Goal: Entertainment & Leisure: Browse casually

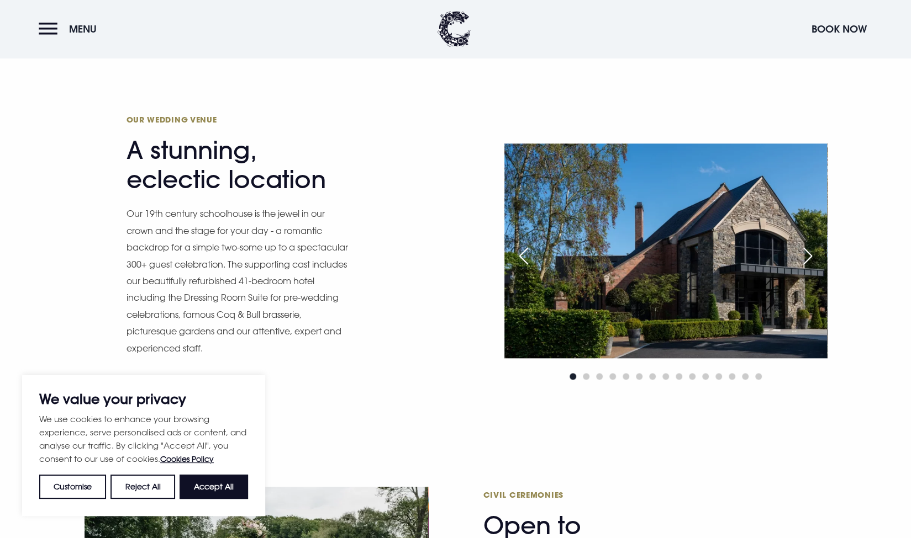
scroll to position [591, 0]
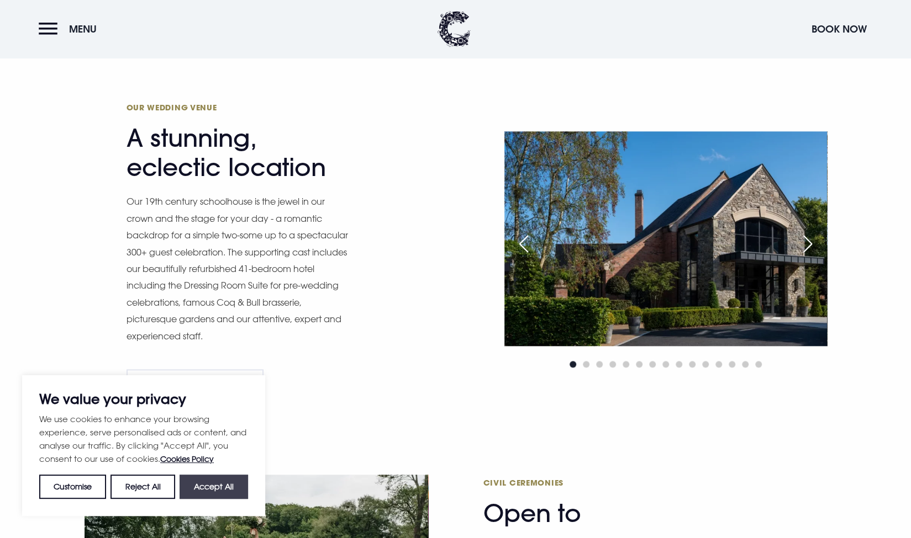
click at [214, 483] on button "Accept All" at bounding box center [213, 487] width 68 height 24
checkbox input "true"
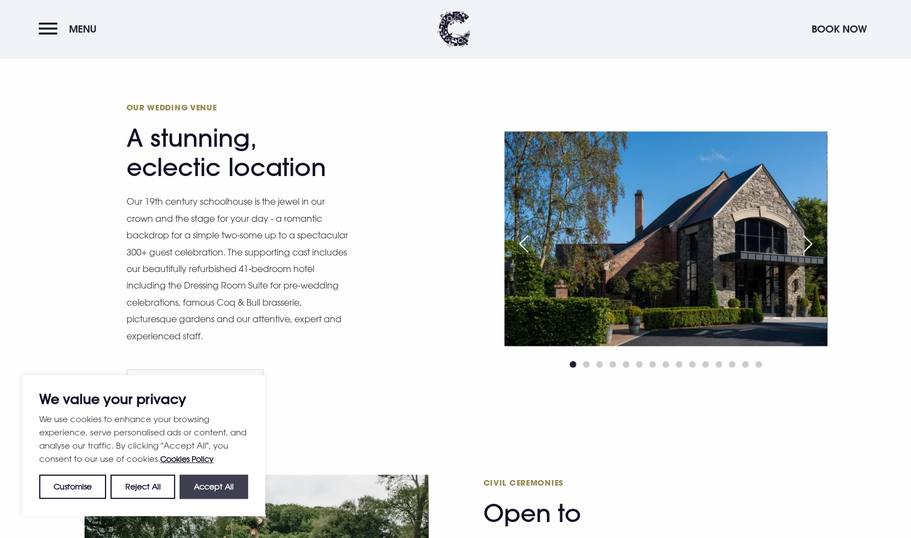
checkbox input "true"
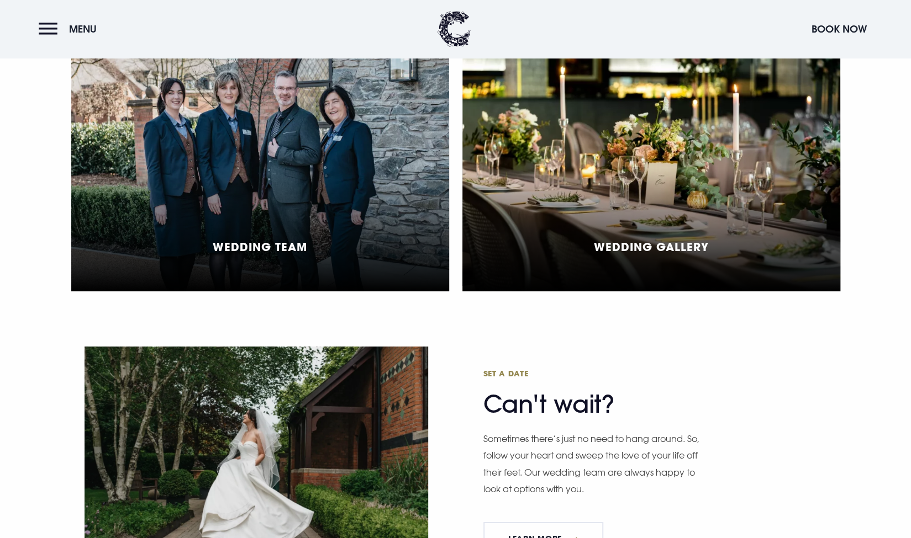
scroll to position [2342, 0]
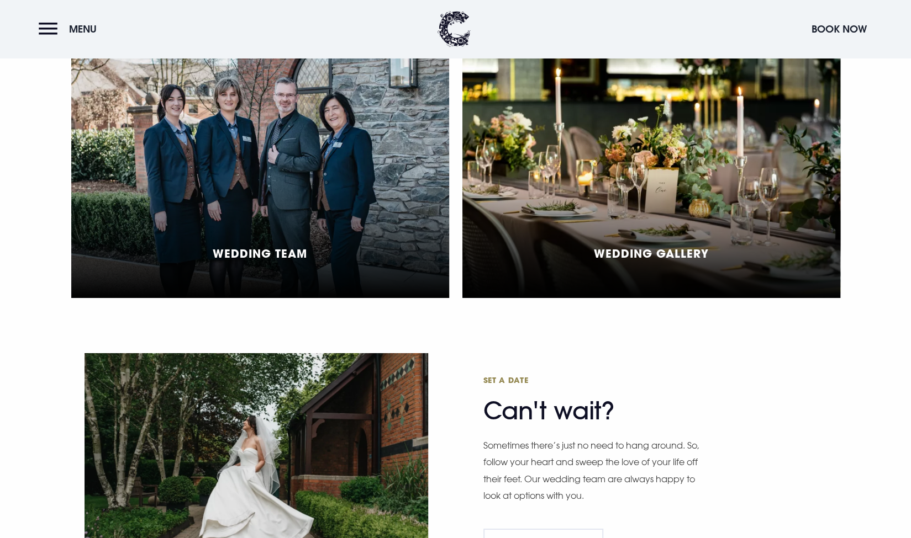
click at [662, 257] on h5 "Wedding Gallery" at bounding box center [651, 253] width 115 height 13
click at [631, 118] on div "Wedding Gallery" at bounding box center [651, 175] width 378 height 246
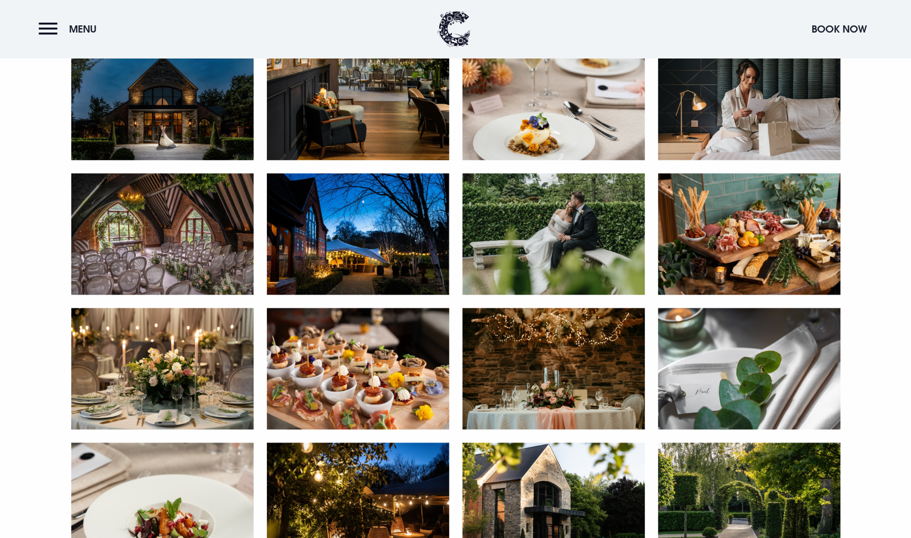
scroll to position [594, 0]
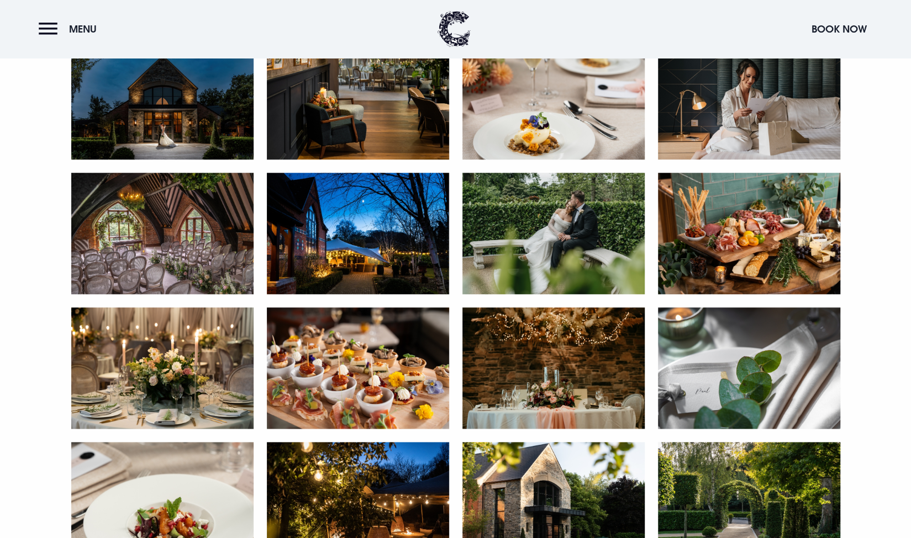
click at [191, 103] on img at bounding box center [162, 98] width 182 height 121
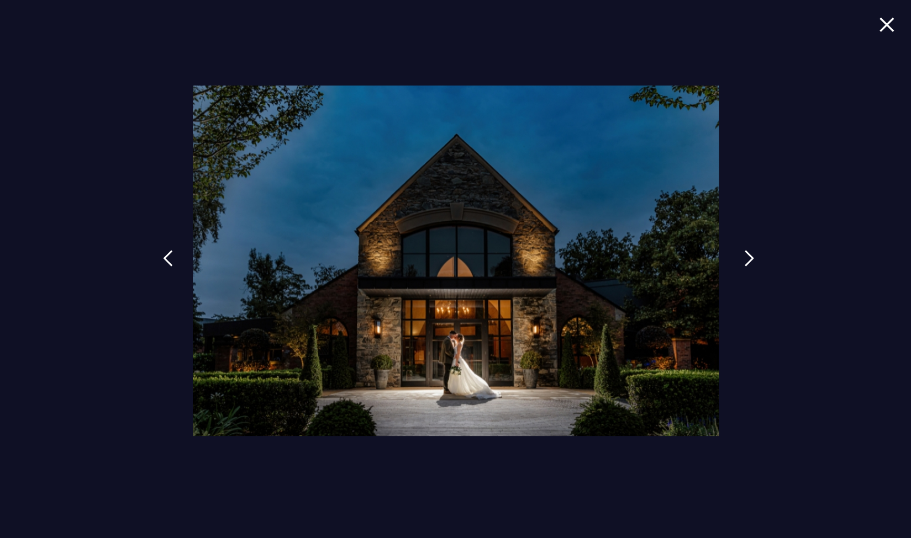
click at [744, 262] on img at bounding box center [749, 258] width 10 height 17
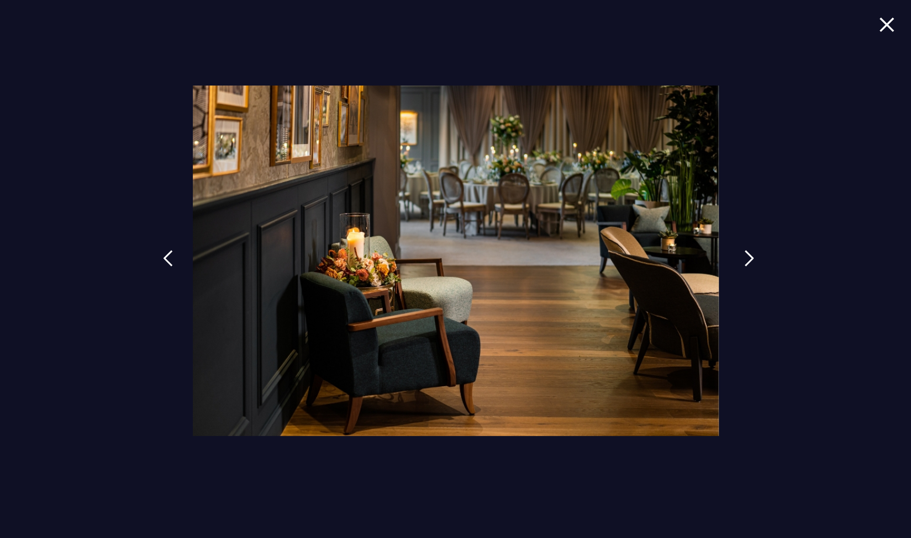
click at [744, 262] on img at bounding box center [749, 258] width 10 height 17
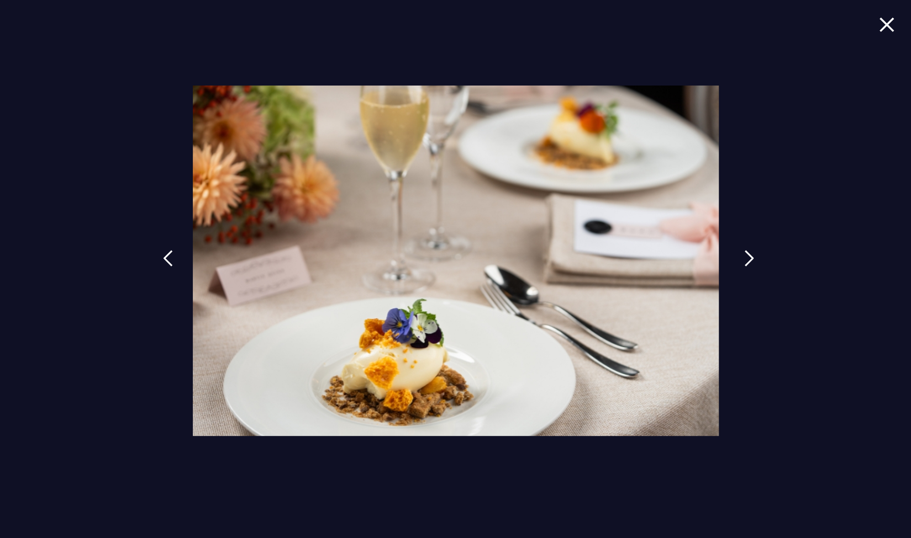
click at [744, 262] on img at bounding box center [749, 258] width 10 height 17
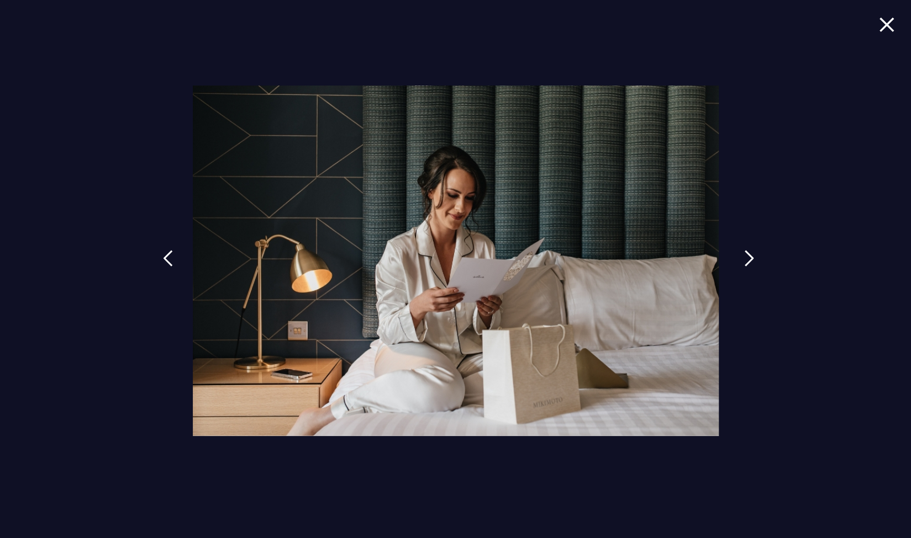
click at [744, 262] on img at bounding box center [749, 258] width 10 height 17
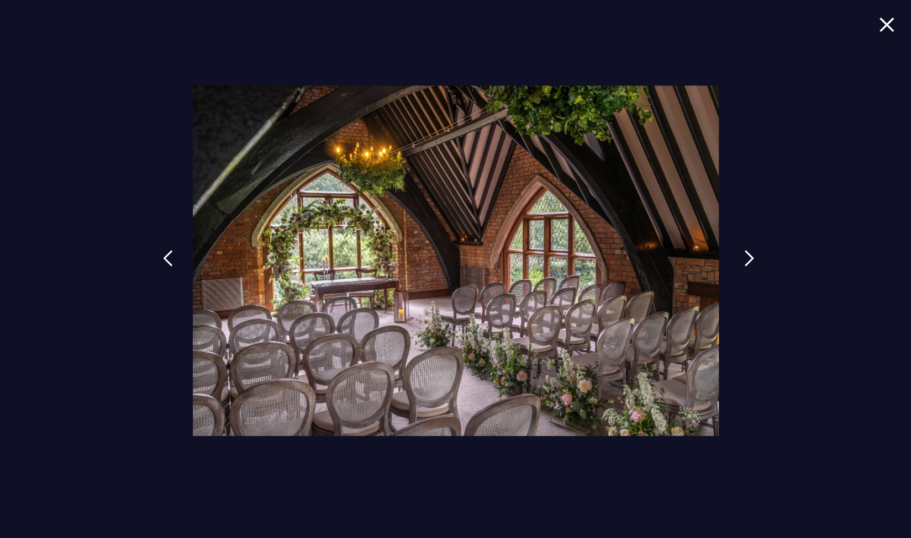
click at [744, 262] on img at bounding box center [749, 258] width 10 height 17
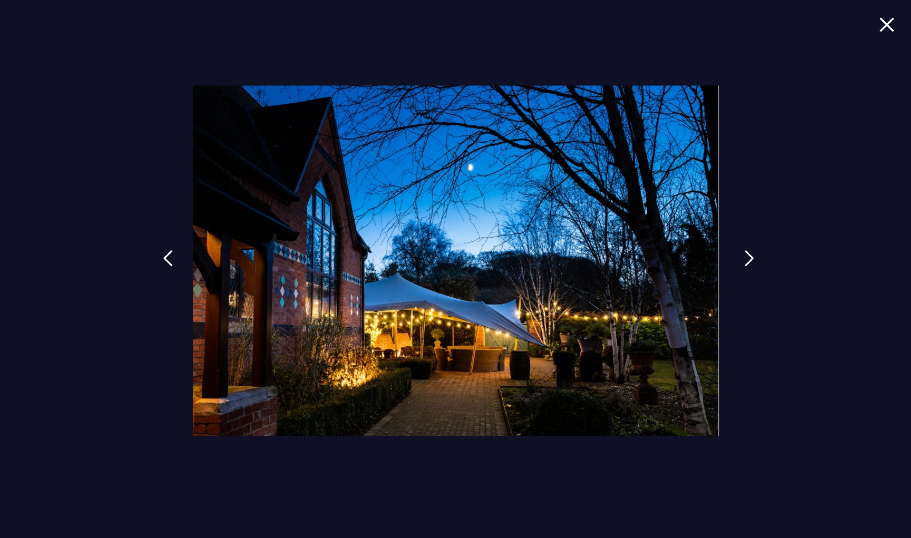
click at [744, 262] on img at bounding box center [749, 258] width 10 height 17
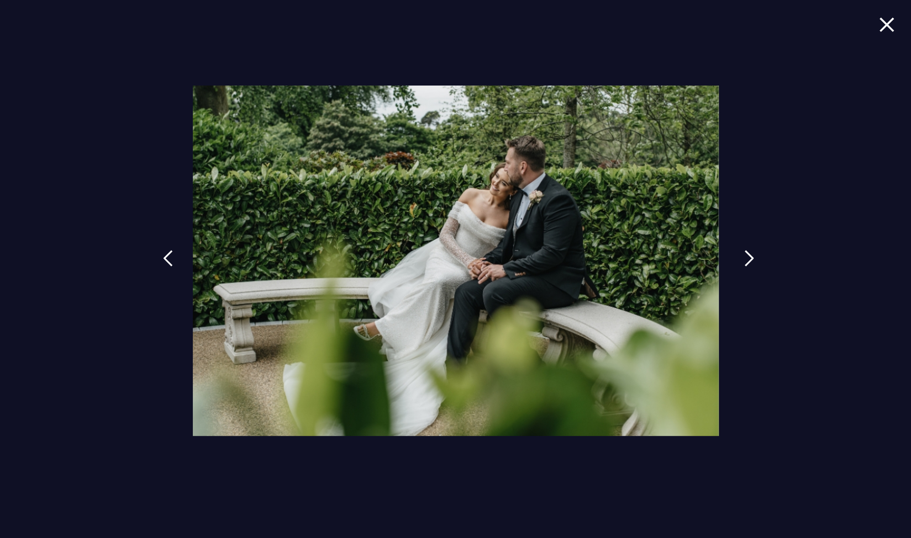
click at [744, 262] on img at bounding box center [749, 258] width 10 height 17
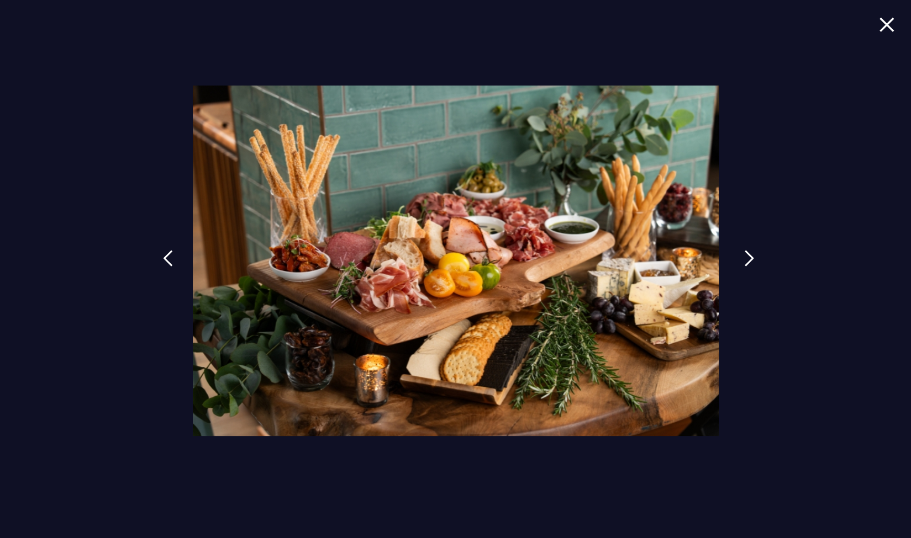
click at [744, 262] on img at bounding box center [749, 258] width 10 height 17
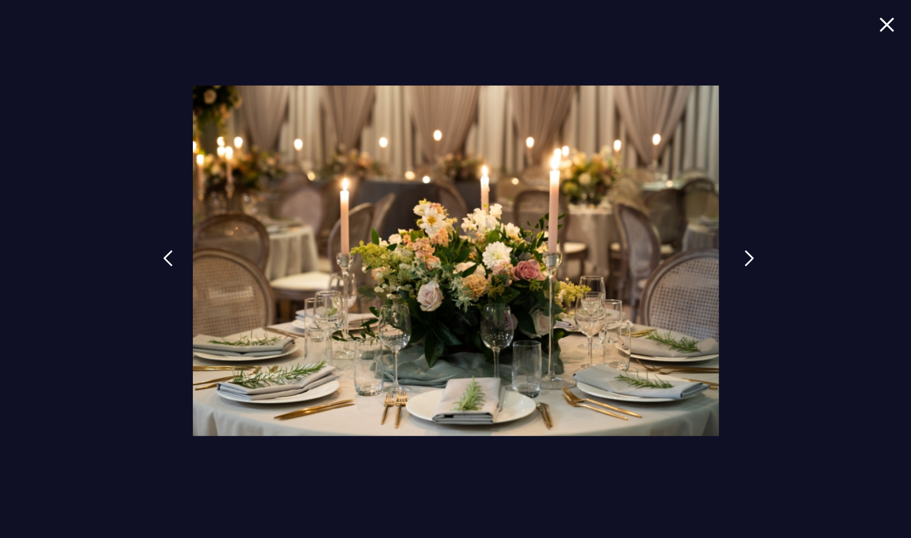
click at [744, 262] on img at bounding box center [749, 258] width 10 height 17
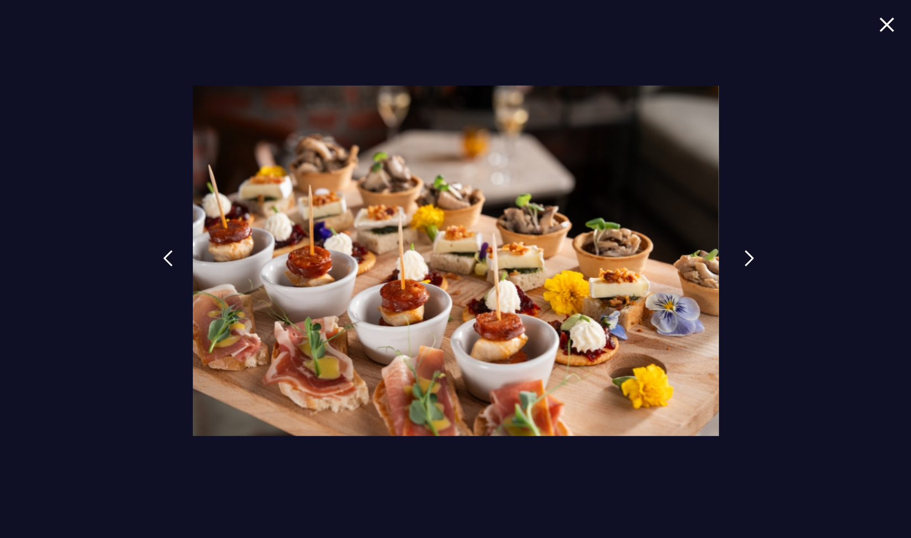
click at [744, 262] on img at bounding box center [749, 258] width 10 height 17
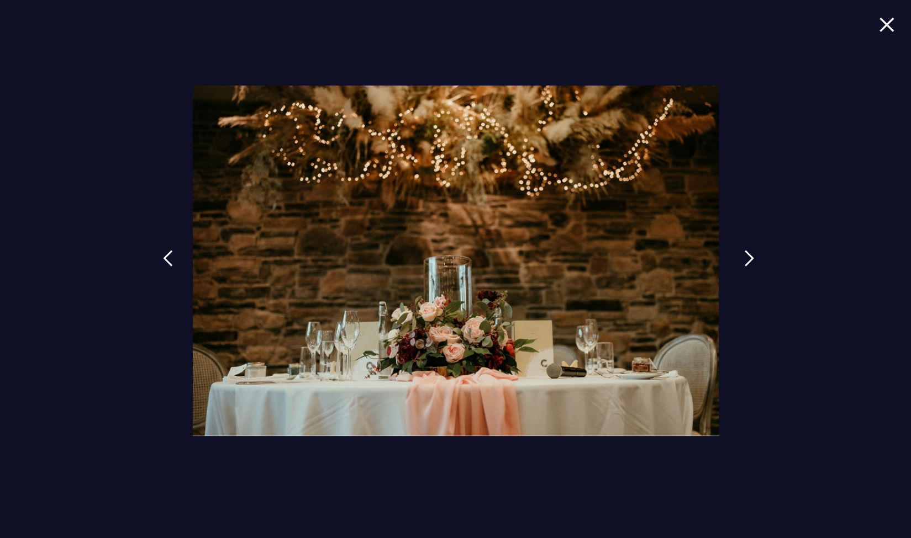
click at [744, 262] on img at bounding box center [749, 258] width 10 height 17
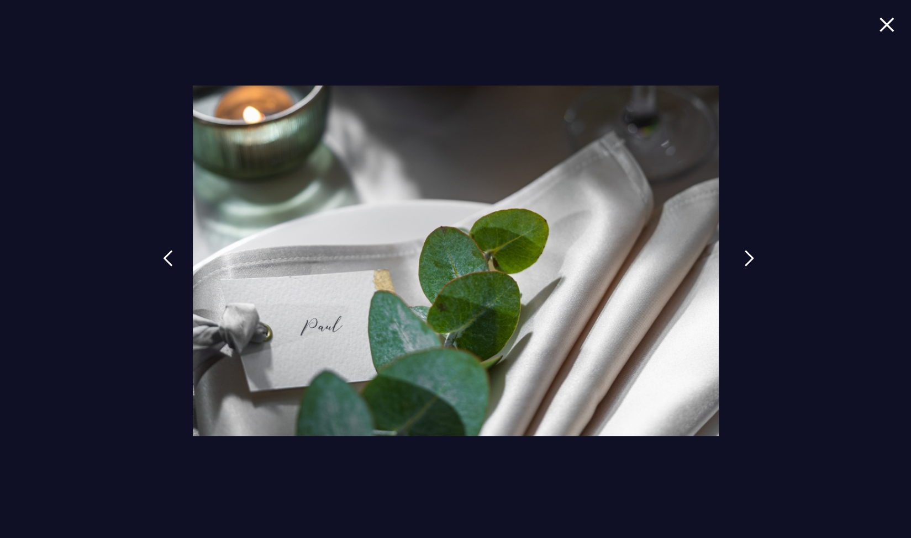
click at [744, 262] on img at bounding box center [749, 258] width 10 height 17
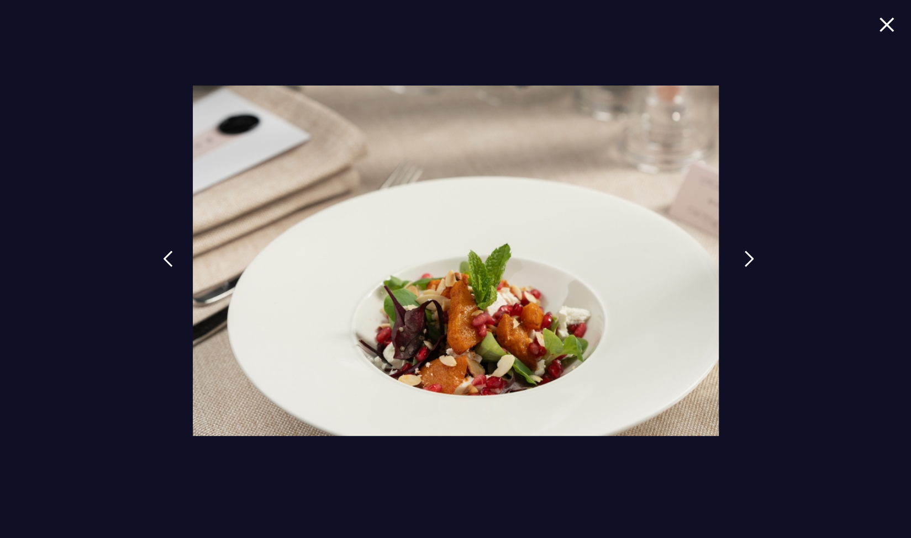
click at [744, 262] on img at bounding box center [749, 259] width 10 height 17
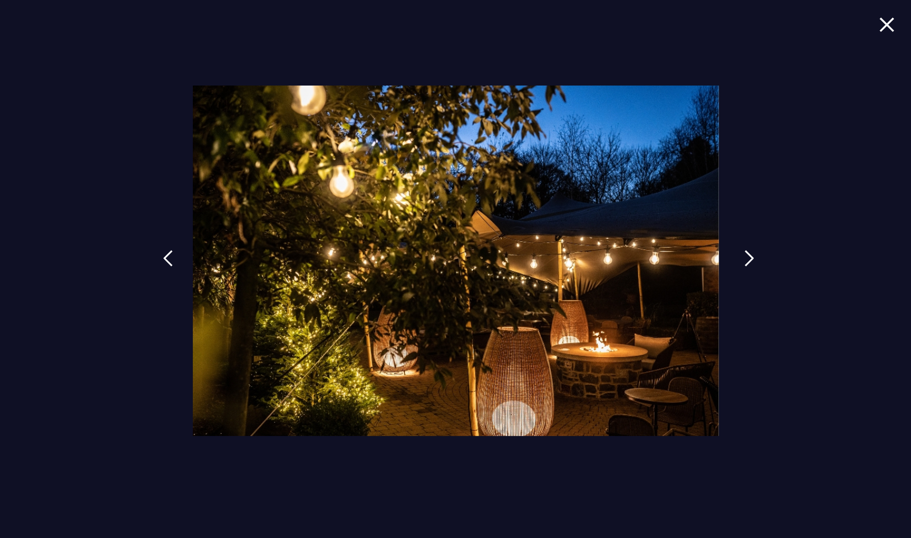
click at [744, 262] on img at bounding box center [749, 258] width 10 height 17
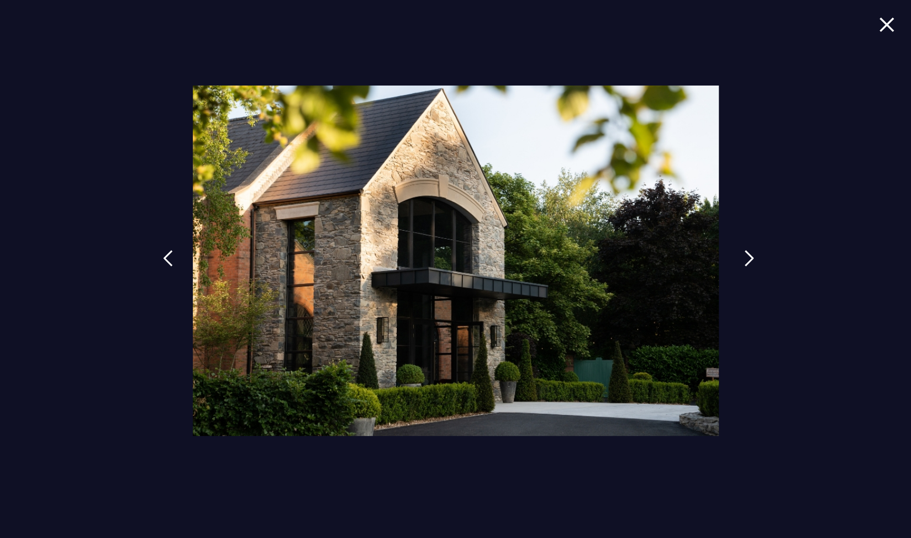
click at [744, 262] on img at bounding box center [749, 258] width 10 height 17
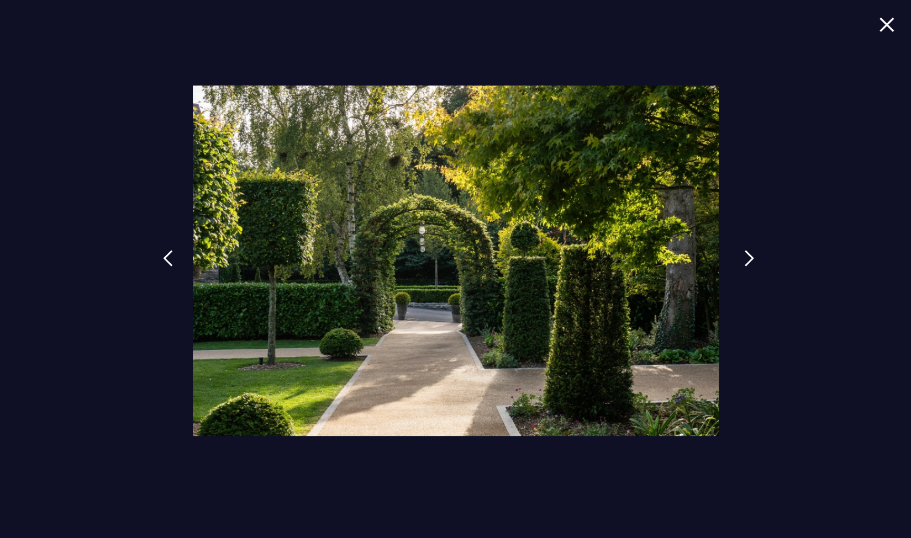
click at [744, 262] on img at bounding box center [749, 258] width 10 height 17
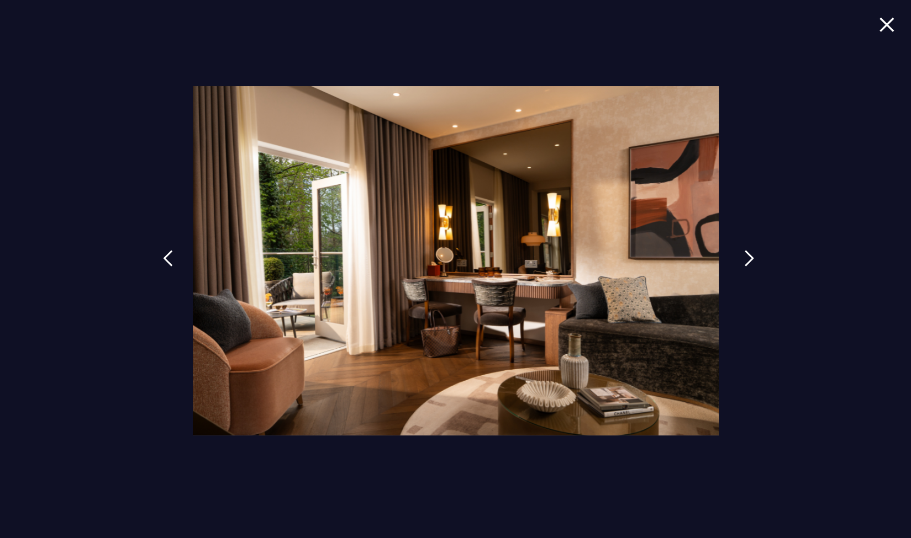
click at [744, 262] on img at bounding box center [749, 258] width 10 height 17
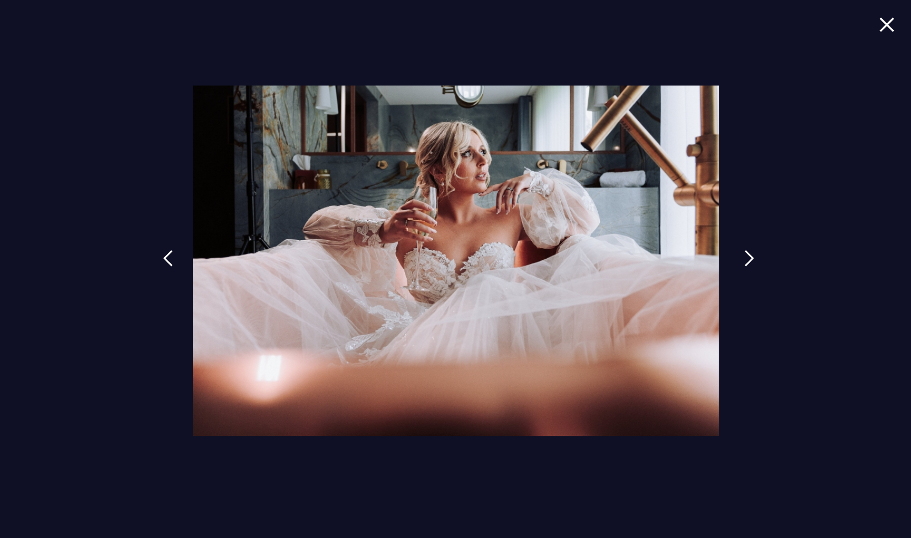
click at [744, 262] on img at bounding box center [749, 258] width 10 height 17
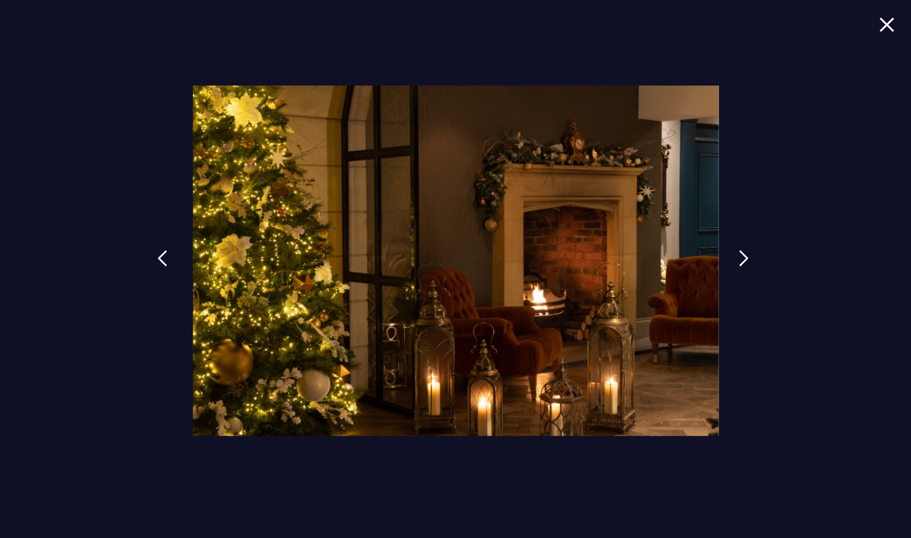
click at [166, 260] on img at bounding box center [162, 258] width 10 height 17
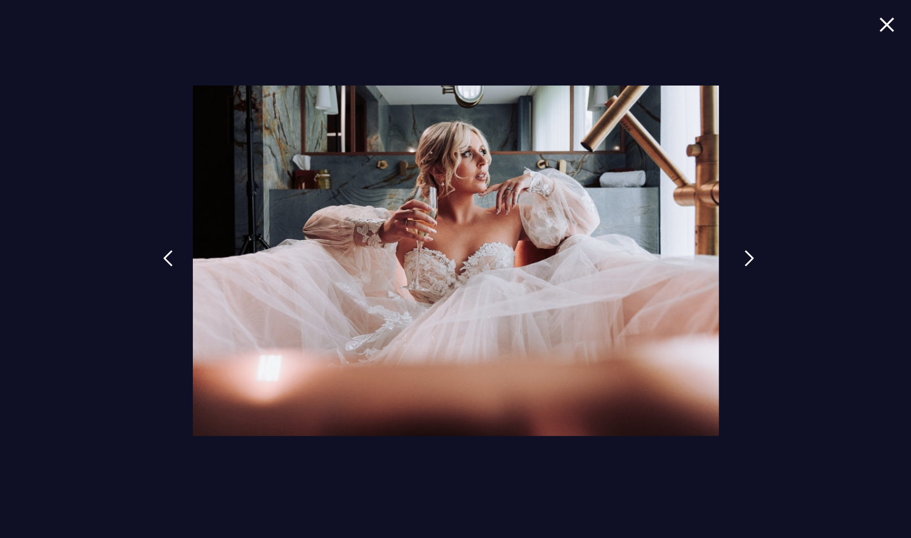
click at [744, 259] on img at bounding box center [749, 258] width 10 height 17
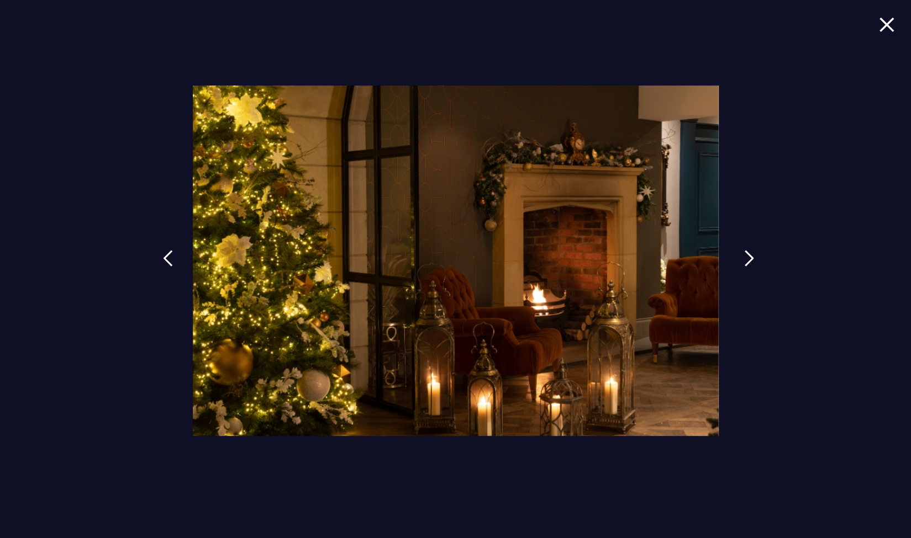
click at [744, 259] on img at bounding box center [749, 258] width 10 height 17
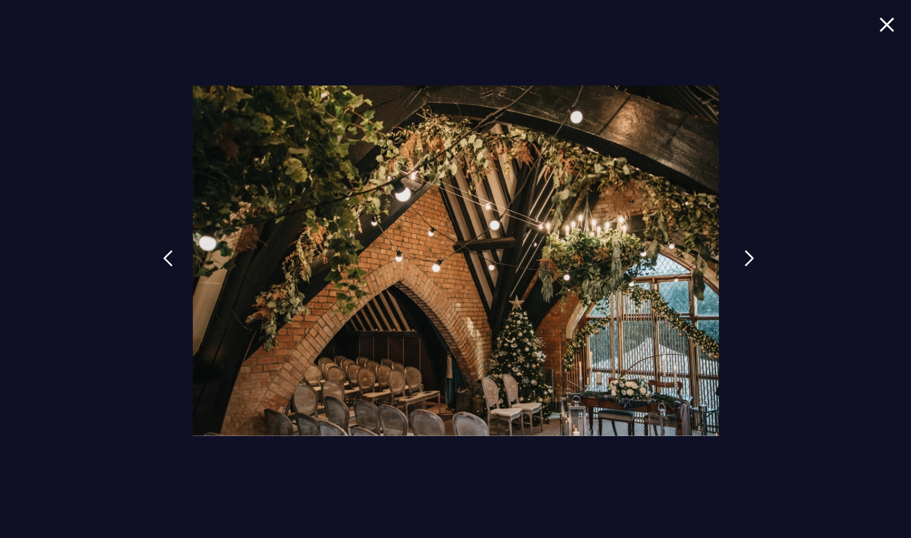
click at [744, 259] on img at bounding box center [749, 258] width 10 height 17
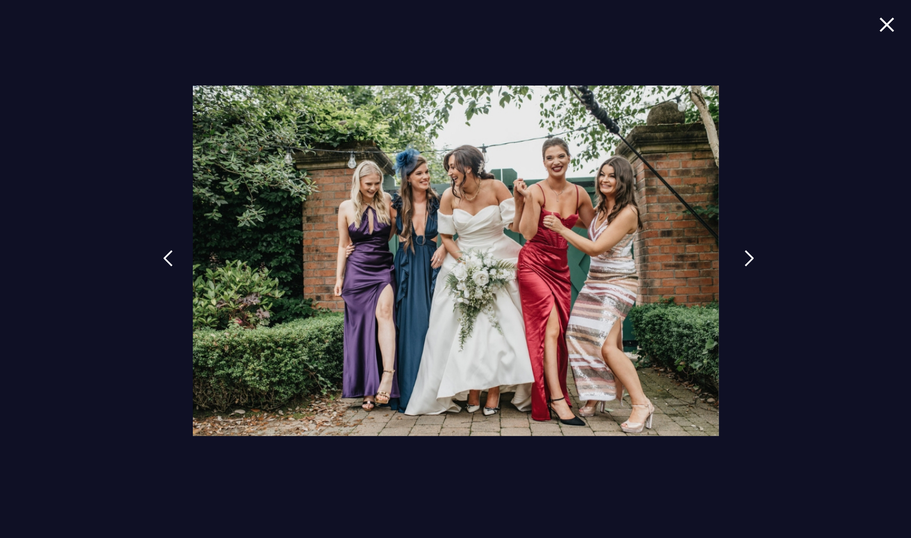
click at [744, 259] on img at bounding box center [749, 258] width 10 height 17
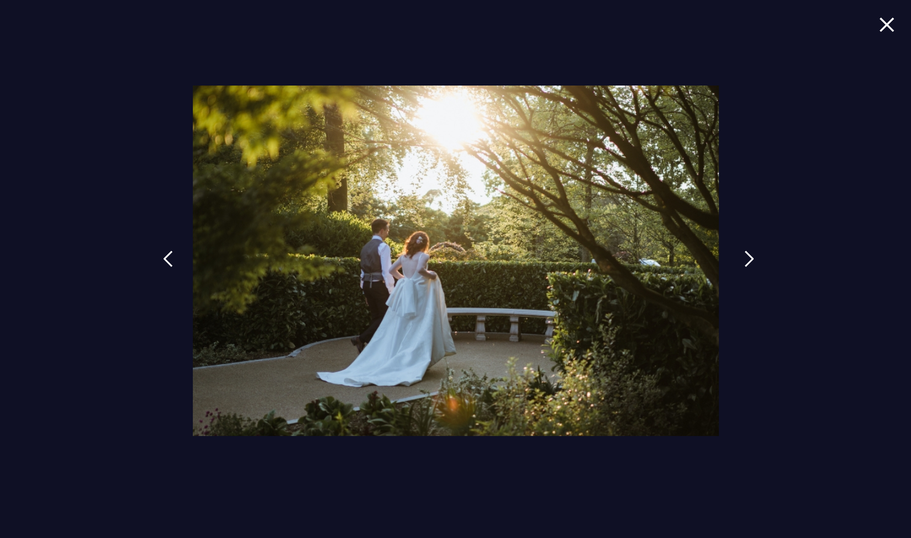
click at [744, 259] on img at bounding box center [749, 259] width 10 height 17
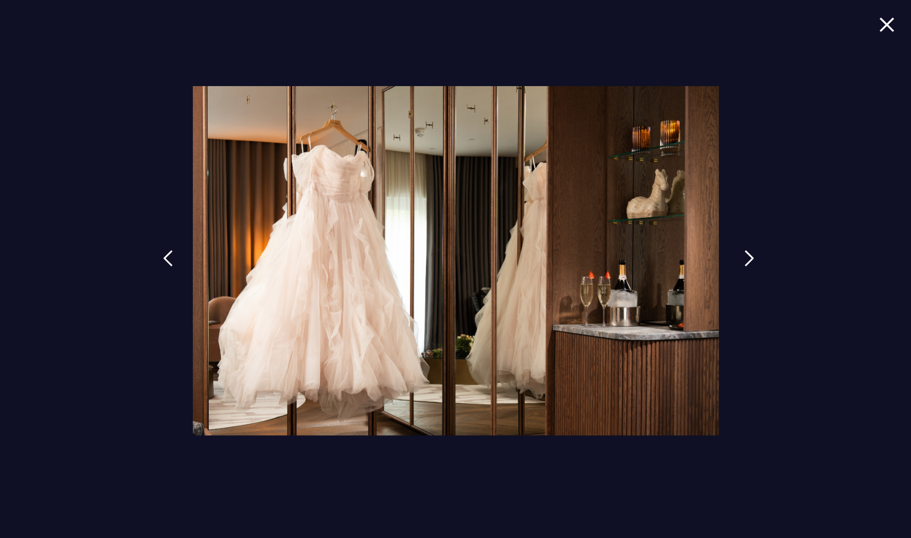
click at [744, 259] on img at bounding box center [749, 258] width 10 height 17
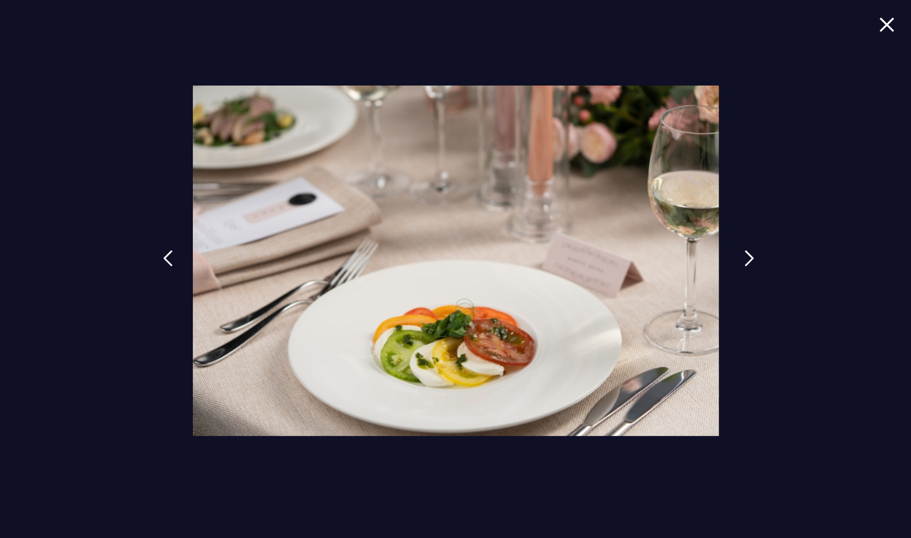
click at [744, 259] on img at bounding box center [749, 258] width 10 height 17
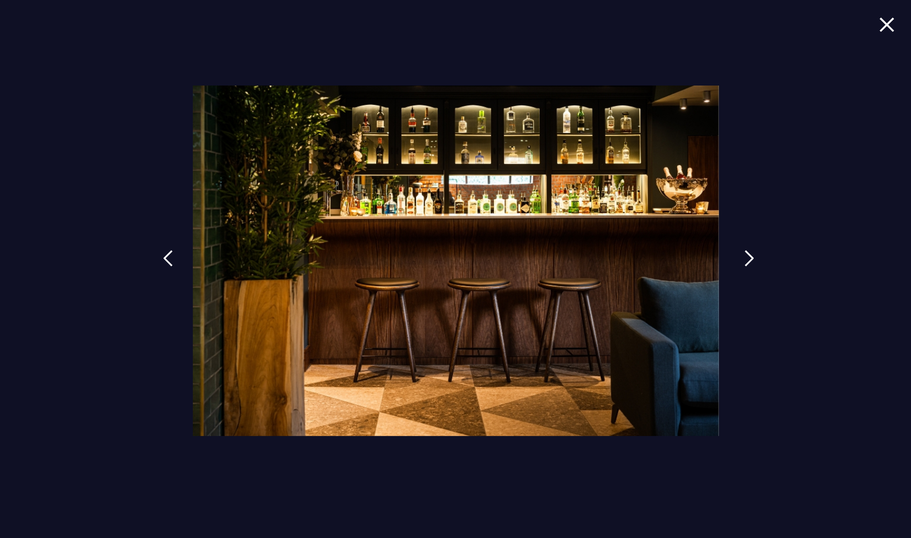
click at [744, 259] on img at bounding box center [749, 258] width 10 height 17
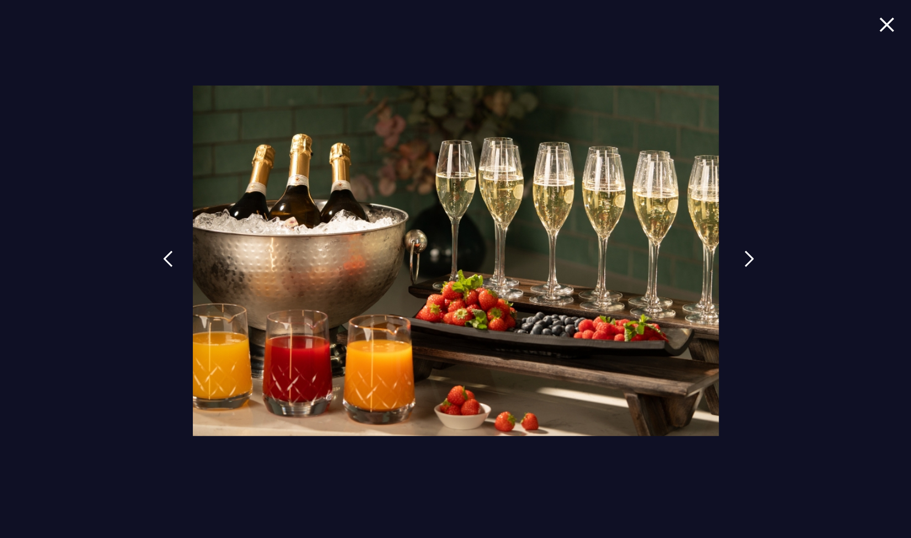
click at [744, 259] on img at bounding box center [749, 259] width 10 height 17
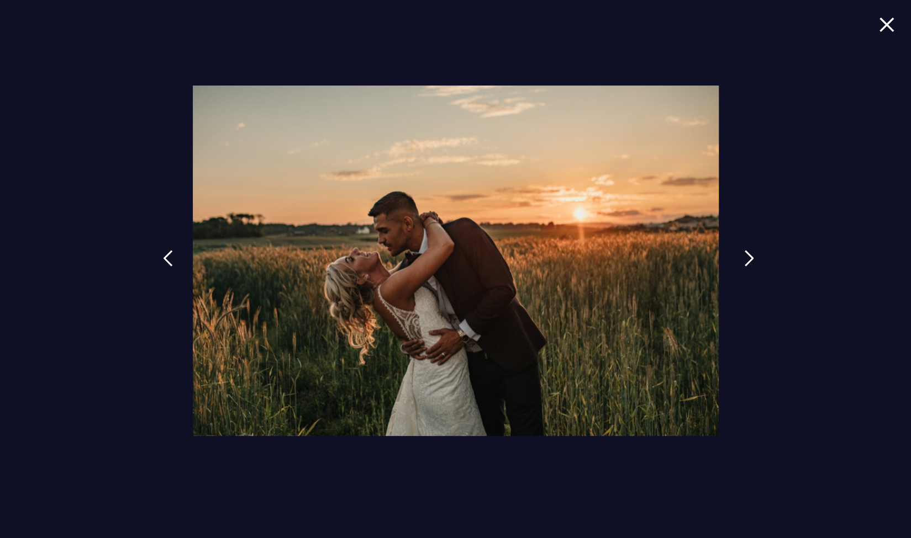
click at [744, 259] on img at bounding box center [749, 258] width 10 height 17
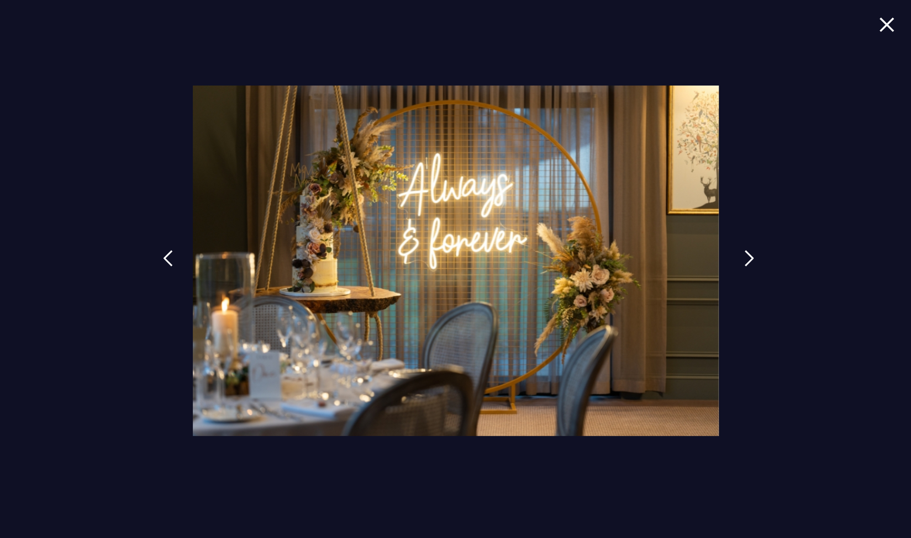
click at [744, 259] on img at bounding box center [749, 258] width 10 height 17
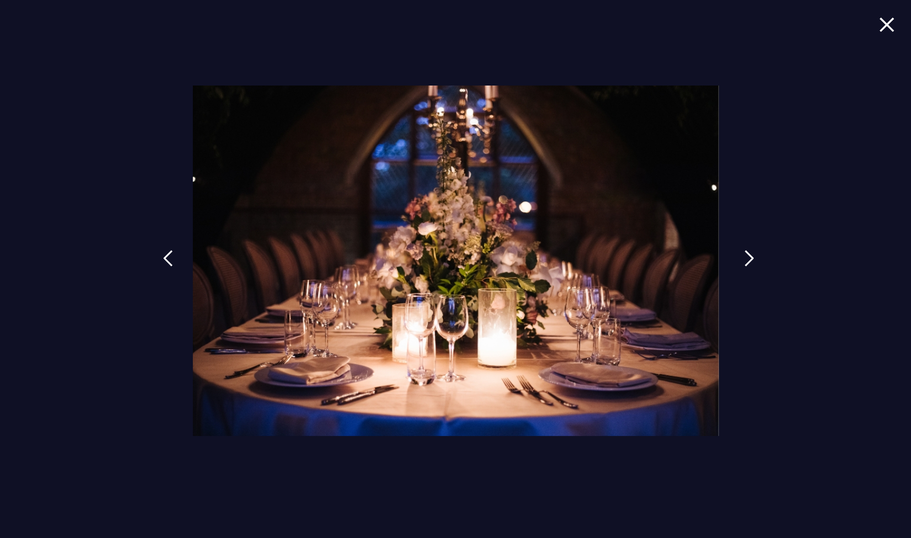
click at [744, 259] on img at bounding box center [749, 258] width 10 height 17
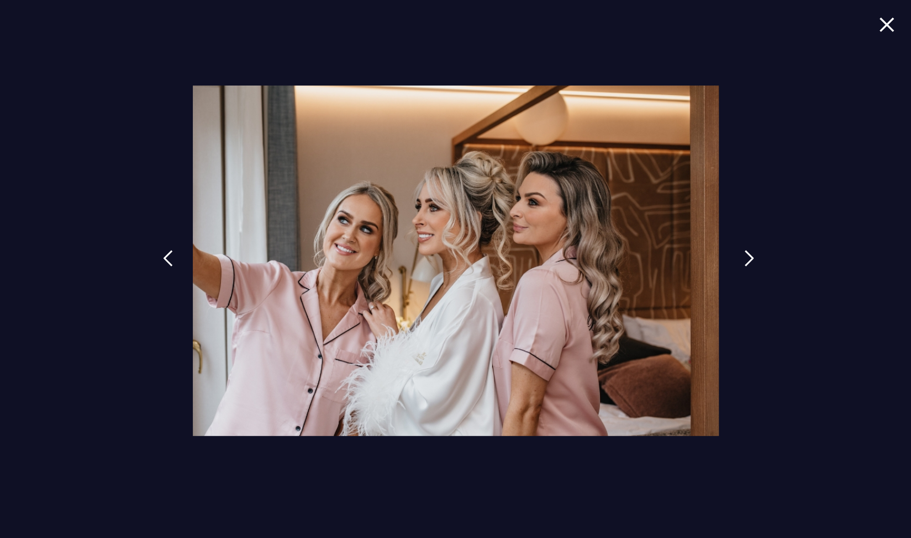
click at [744, 259] on img at bounding box center [749, 258] width 10 height 17
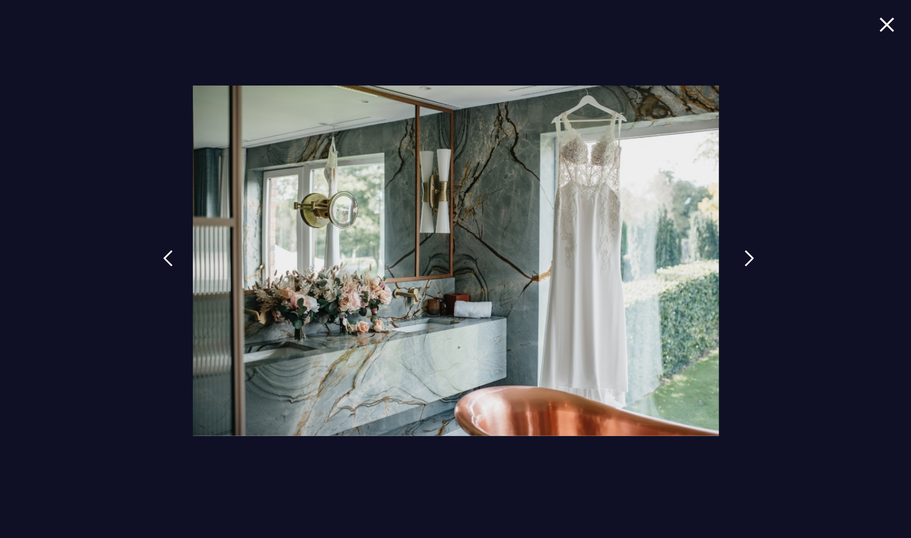
click at [744, 259] on img at bounding box center [749, 258] width 10 height 17
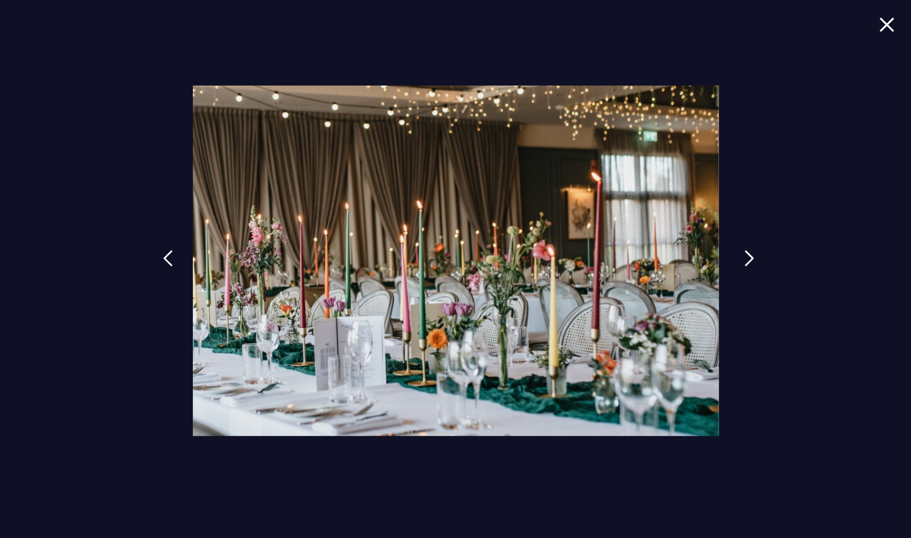
click at [744, 259] on img at bounding box center [749, 258] width 10 height 17
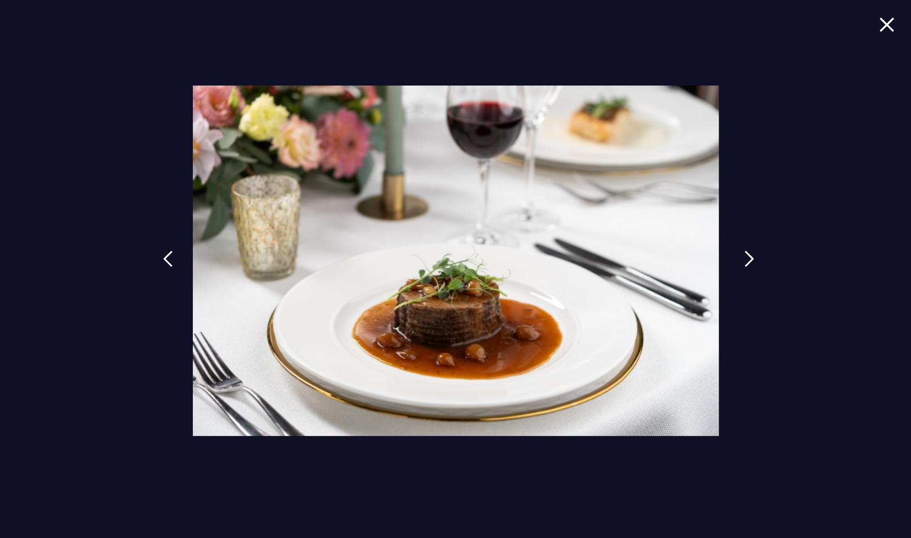
click at [744, 259] on img at bounding box center [749, 259] width 10 height 17
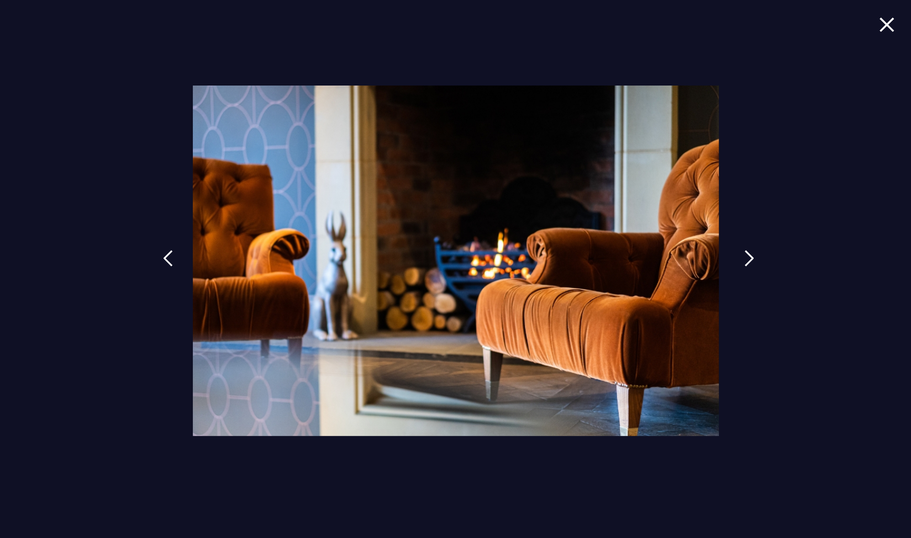
click at [744, 259] on img at bounding box center [749, 258] width 10 height 17
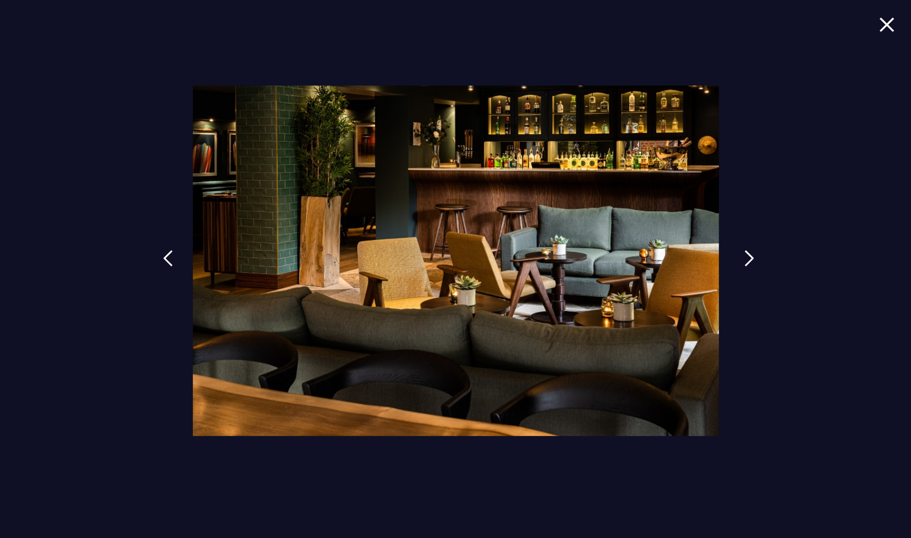
click at [744, 259] on img at bounding box center [749, 258] width 10 height 17
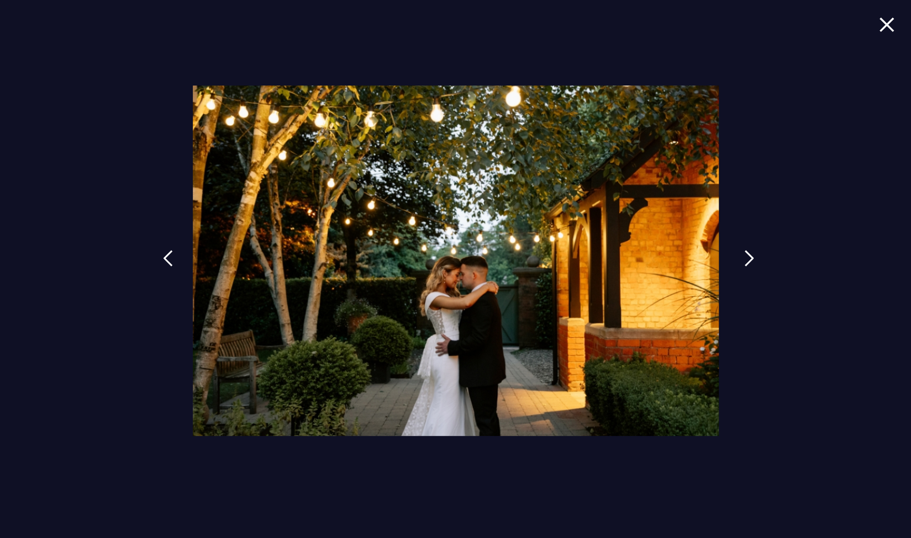
click at [744, 259] on img at bounding box center [749, 258] width 10 height 17
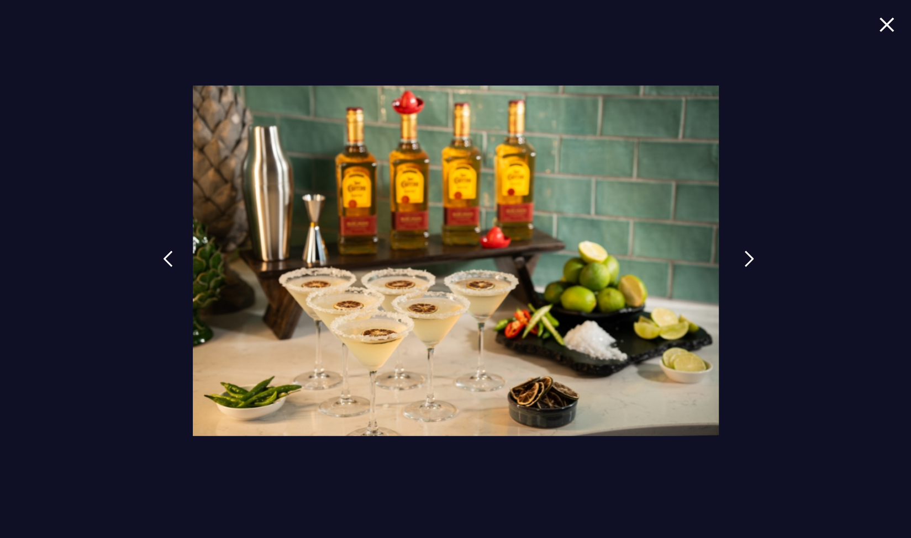
click at [744, 259] on img at bounding box center [749, 259] width 10 height 17
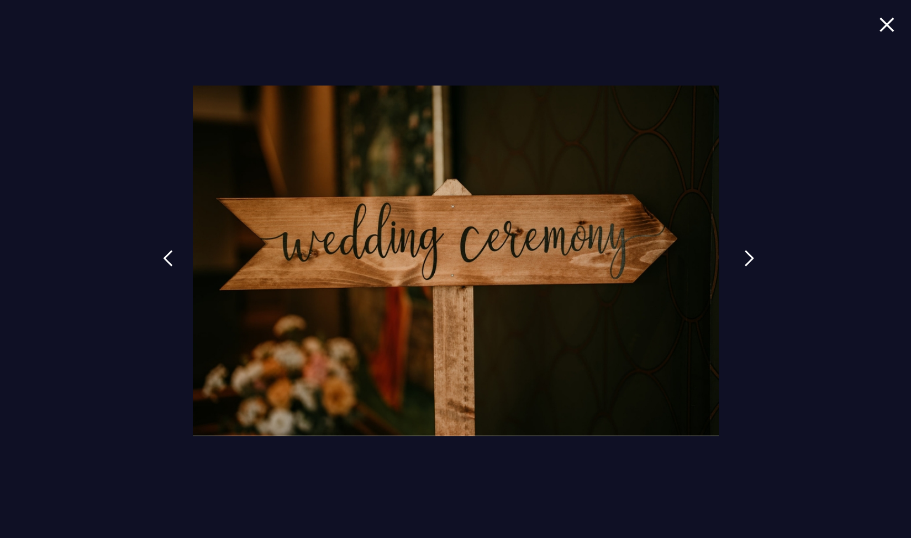
click at [744, 259] on img at bounding box center [749, 258] width 10 height 17
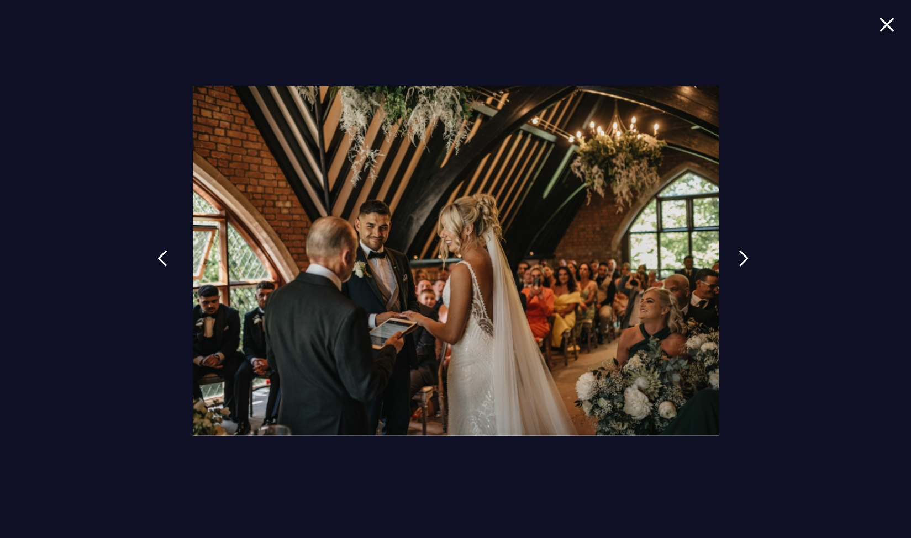
click at [166, 256] on img at bounding box center [162, 258] width 10 height 17
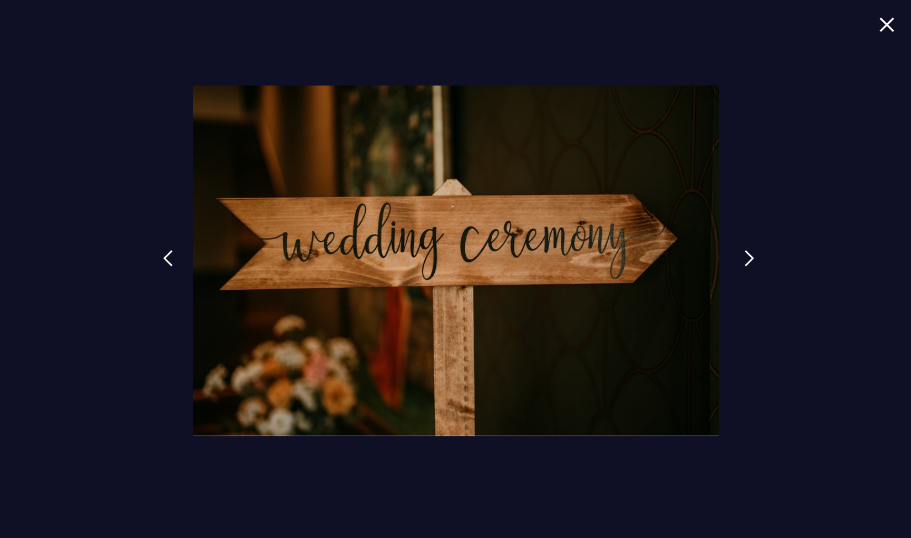
click at [743, 257] on link at bounding box center [749, 266] width 28 height 51
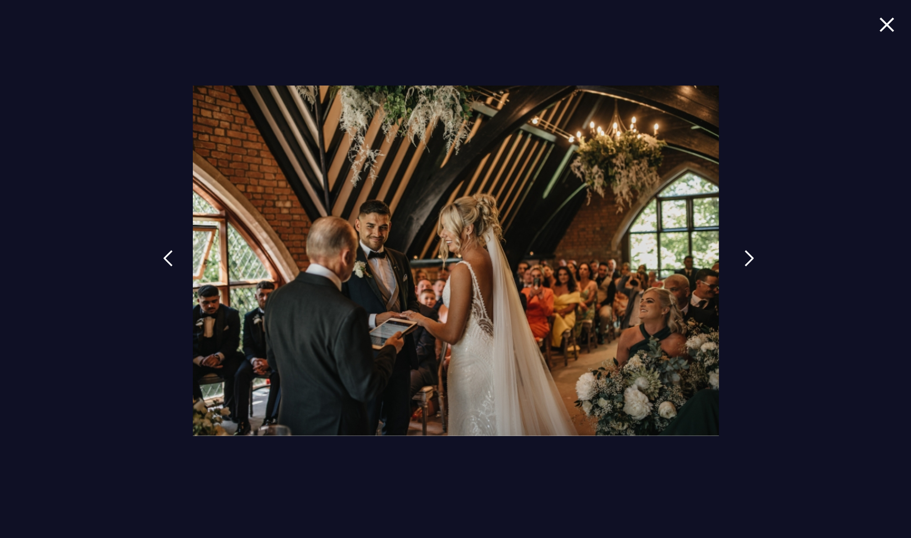
click at [746, 259] on img at bounding box center [749, 258] width 10 height 17
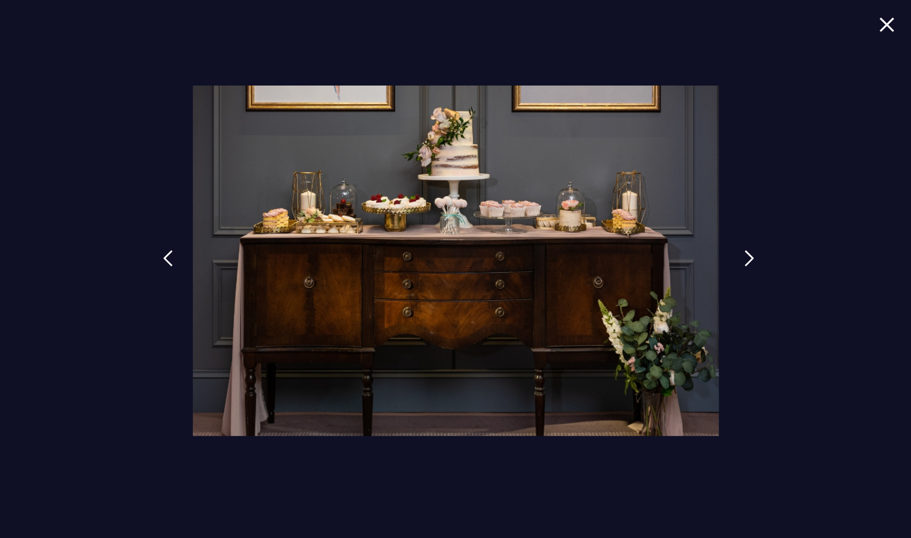
click at [746, 259] on img at bounding box center [749, 258] width 10 height 17
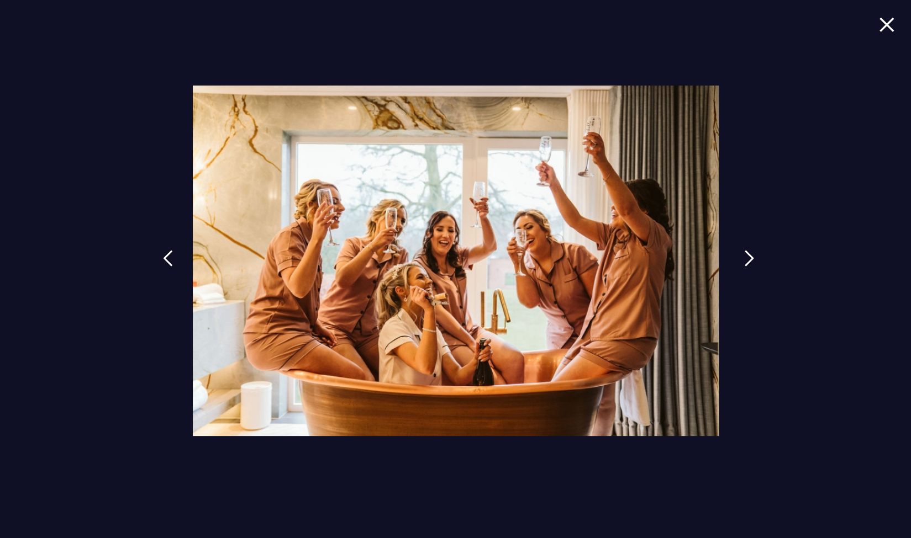
click at [746, 259] on img at bounding box center [749, 258] width 10 height 17
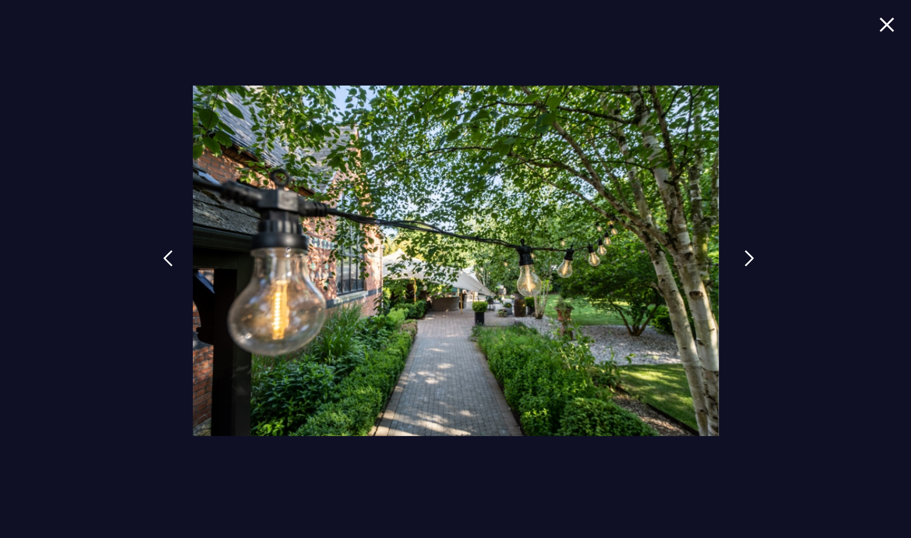
click at [746, 259] on img at bounding box center [749, 258] width 10 height 17
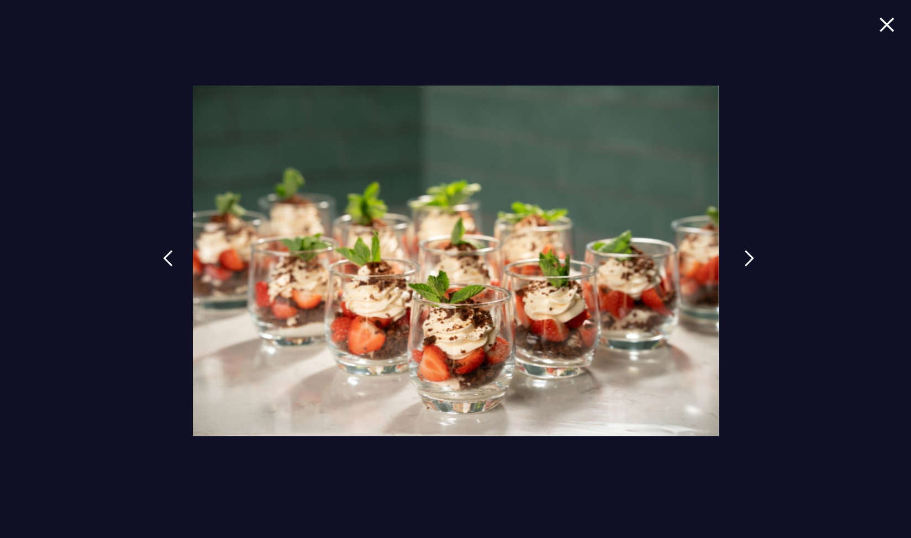
click at [746, 259] on img at bounding box center [749, 258] width 10 height 17
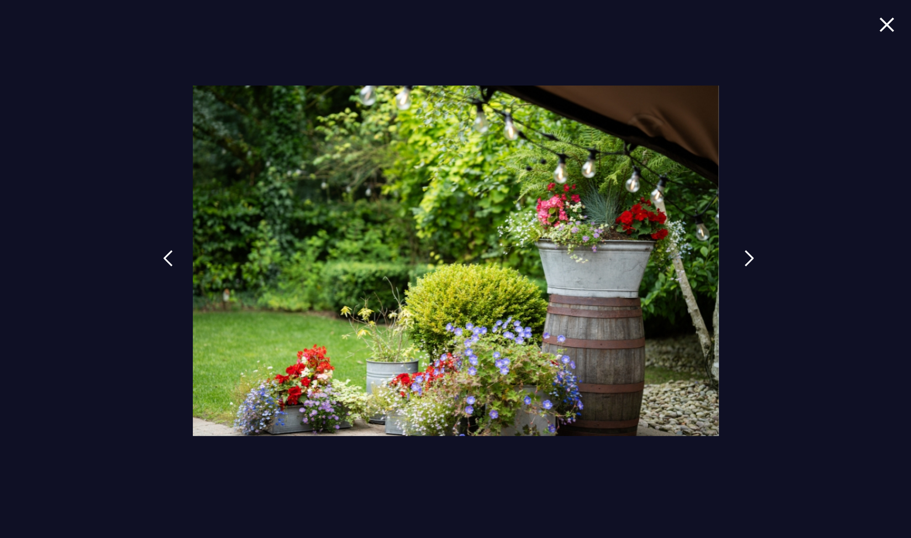
click at [746, 259] on img at bounding box center [749, 258] width 10 height 17
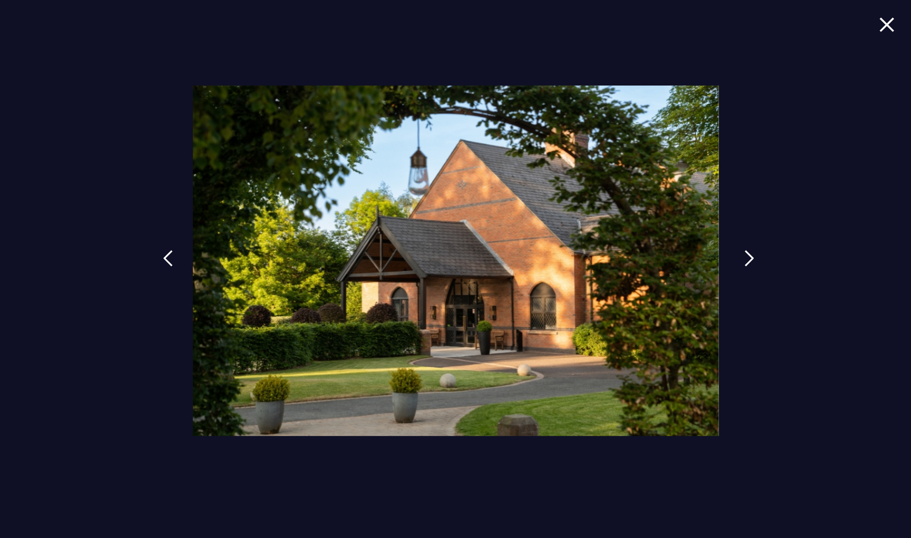
click at [746, 259] on img at bounding box center [749, 258] width 10 height 17
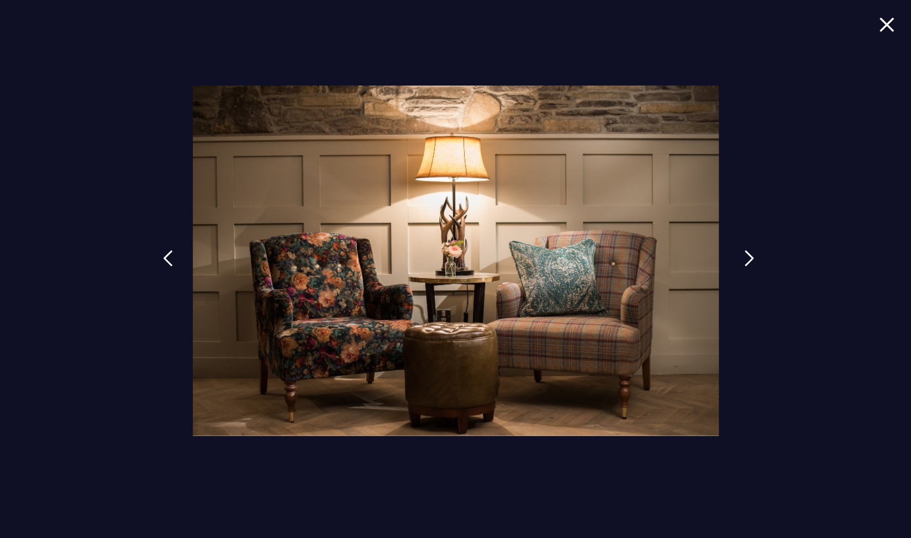
click at [746, 259] on img at bounding box center [749, 258] width 10 height 17
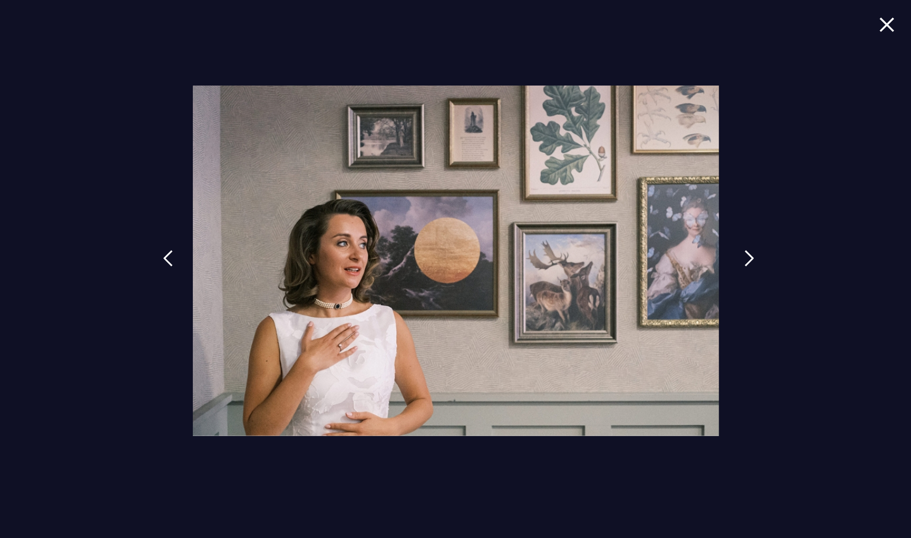
click at [746, 259] on img at bounding box center [749, 258] width 10 height 17
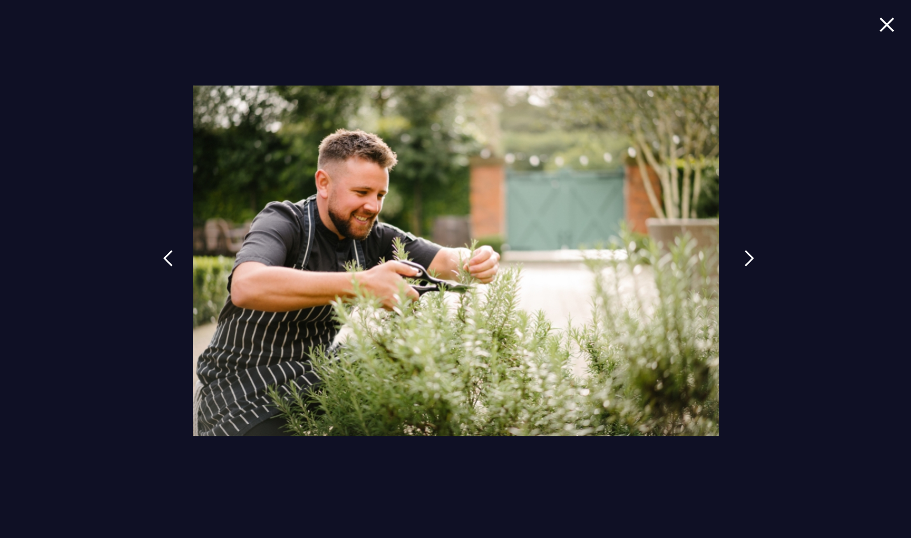
click at [746, 259] on img at bounding box center [749, 258] width 10 height 17
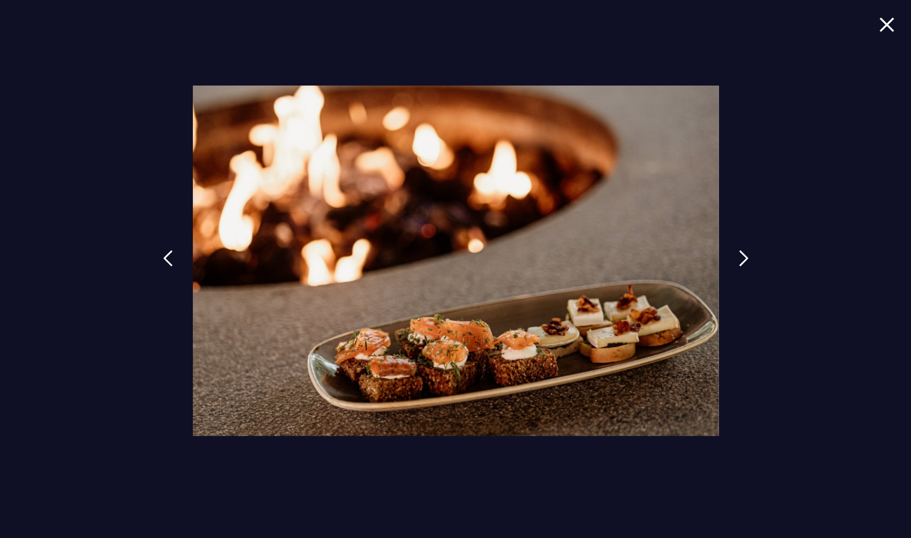
click at [893, 25] on img at bounding box center [886, 24] width 15 height 15
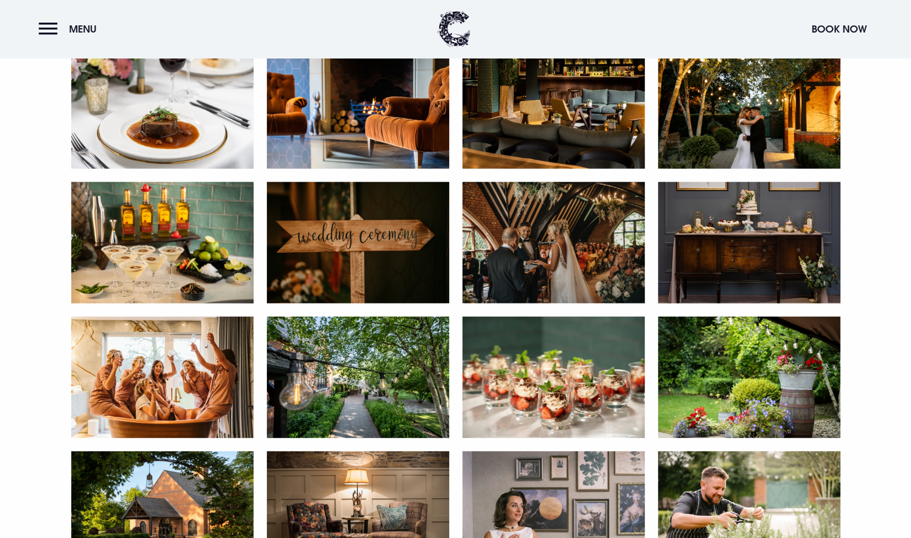
scroll to position [1425, 0]
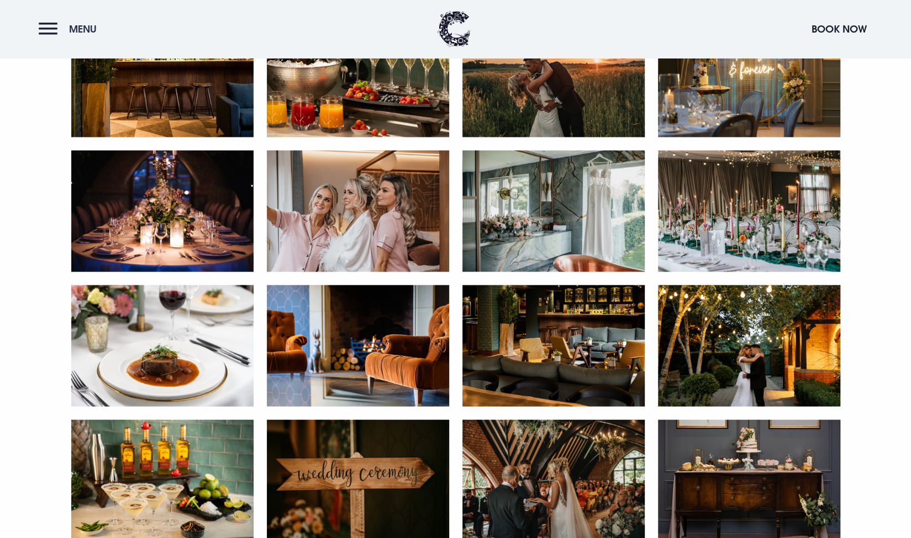
click at [76, 25] on span "Menu" at bounding box center [83, 29] width 28 height 13
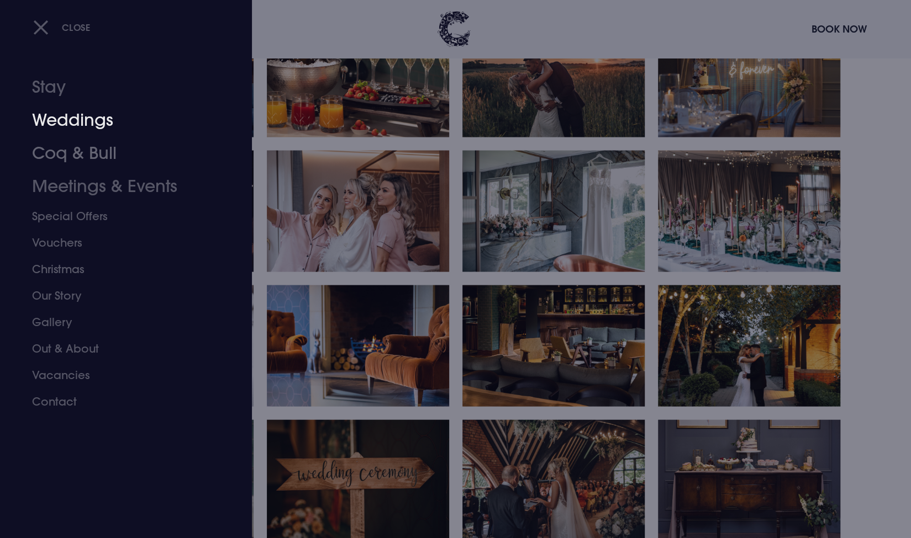
click at [81, 122] on link "Weddings" at bounding box center [119, 120] width 175 height 33
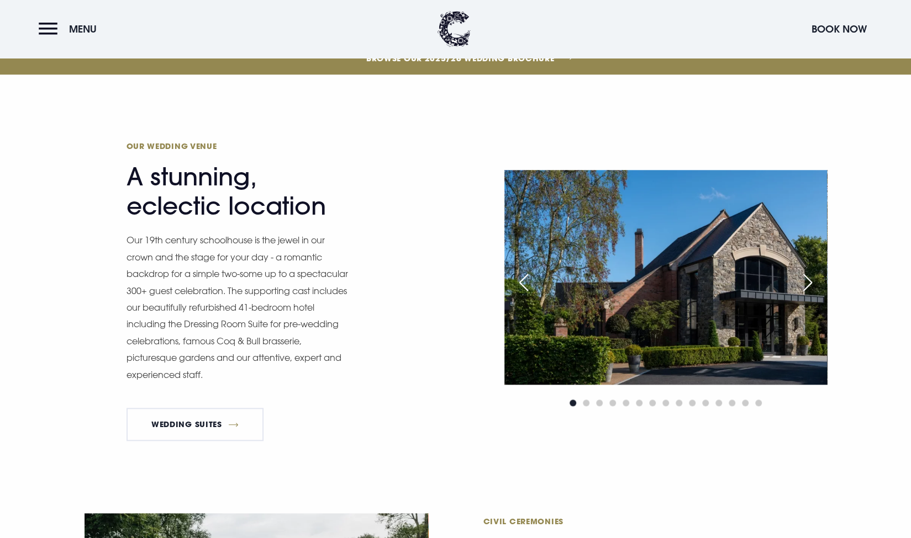
scroll to position [600, 0]
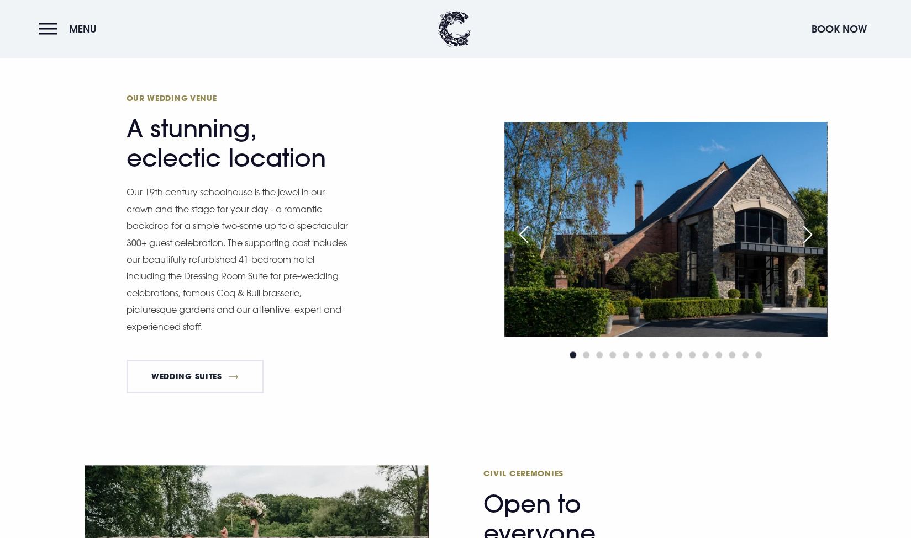
click at [807, 229] on div "Next slide" at bounding box center [808, 235] width 28 height 24
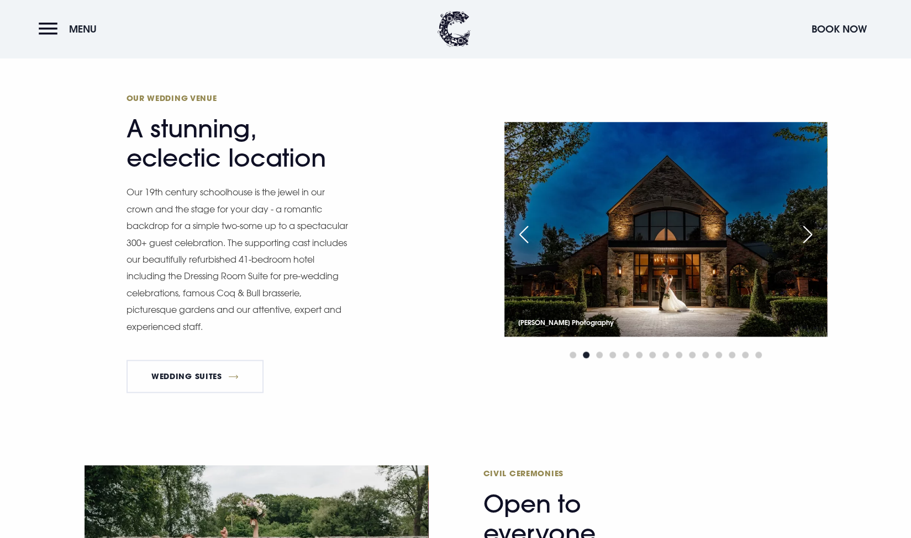
click at [807, 229] on div "Next slide" at bounding box center [808, 235] width 28 height 24
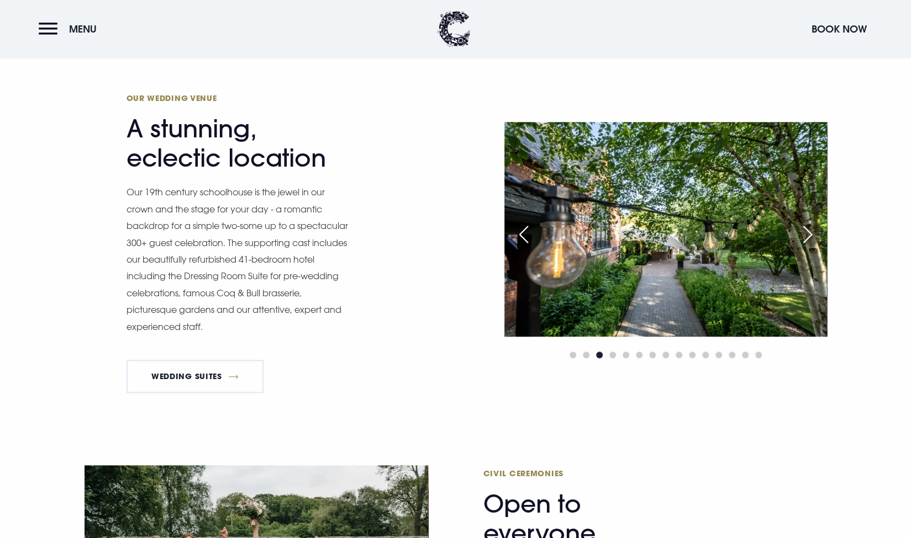
click at [807, 229] on div "Next slide" at bounding box center [808, 235] width 28 height 24
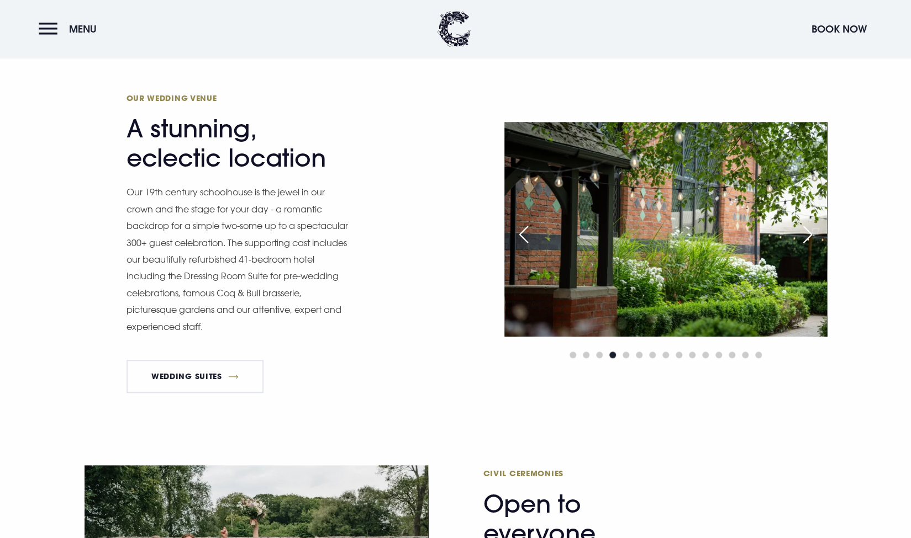
click at [807, 229] on div "Next slide" at bounding box center [808, 235] width 28 height 24
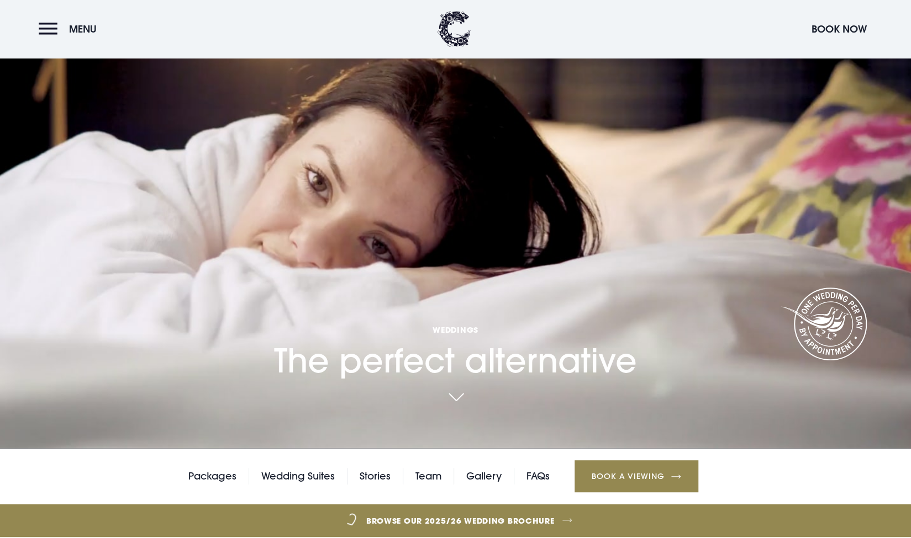
scroll to position [0, 0]
